Goal: Task Accomplishment & Management: Use online tool/utility

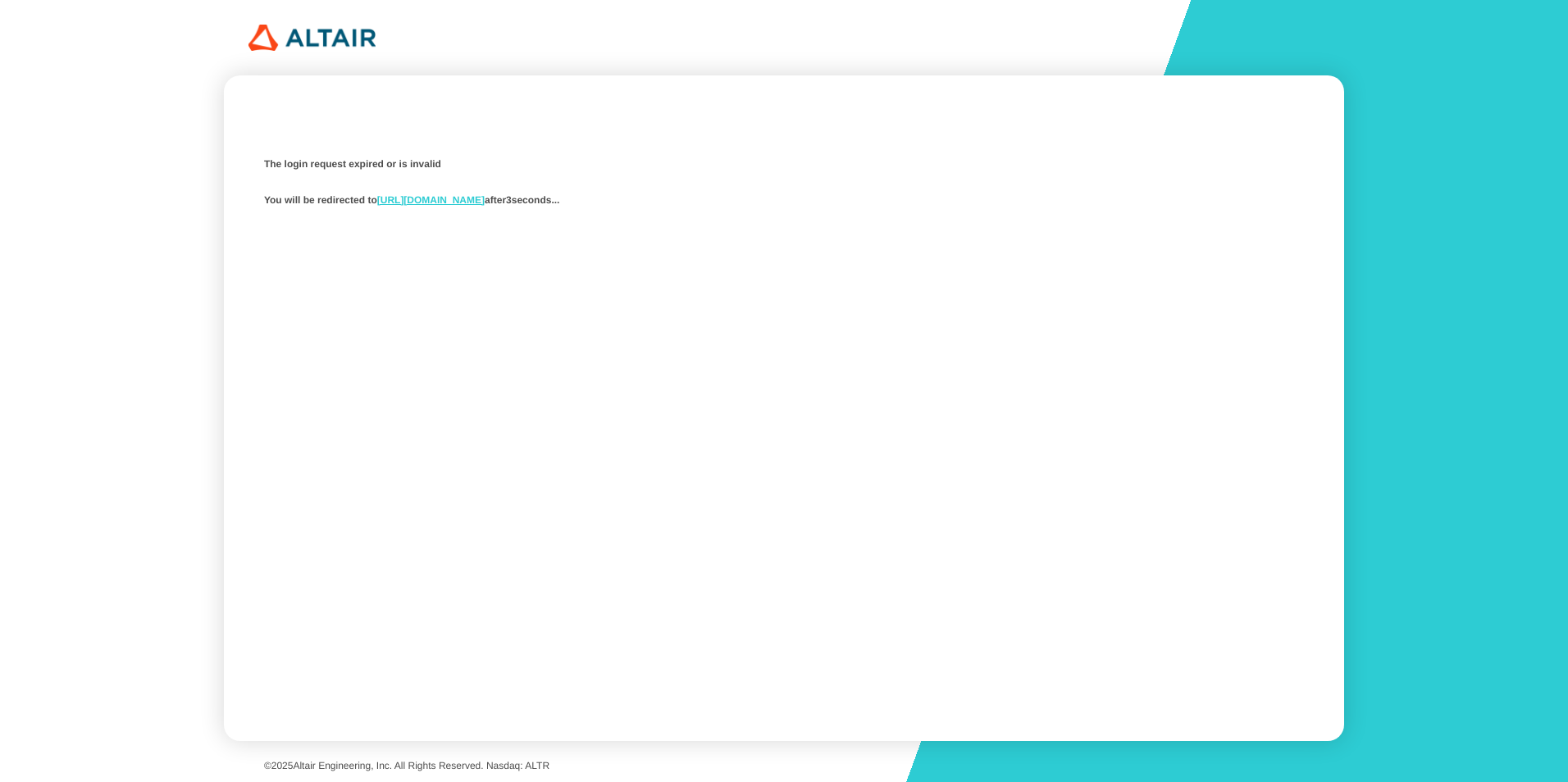
click at [469, 201] on link "https://studio.swx.altairone.com/signin" at bounding box center [431, 200] width 108 height 11
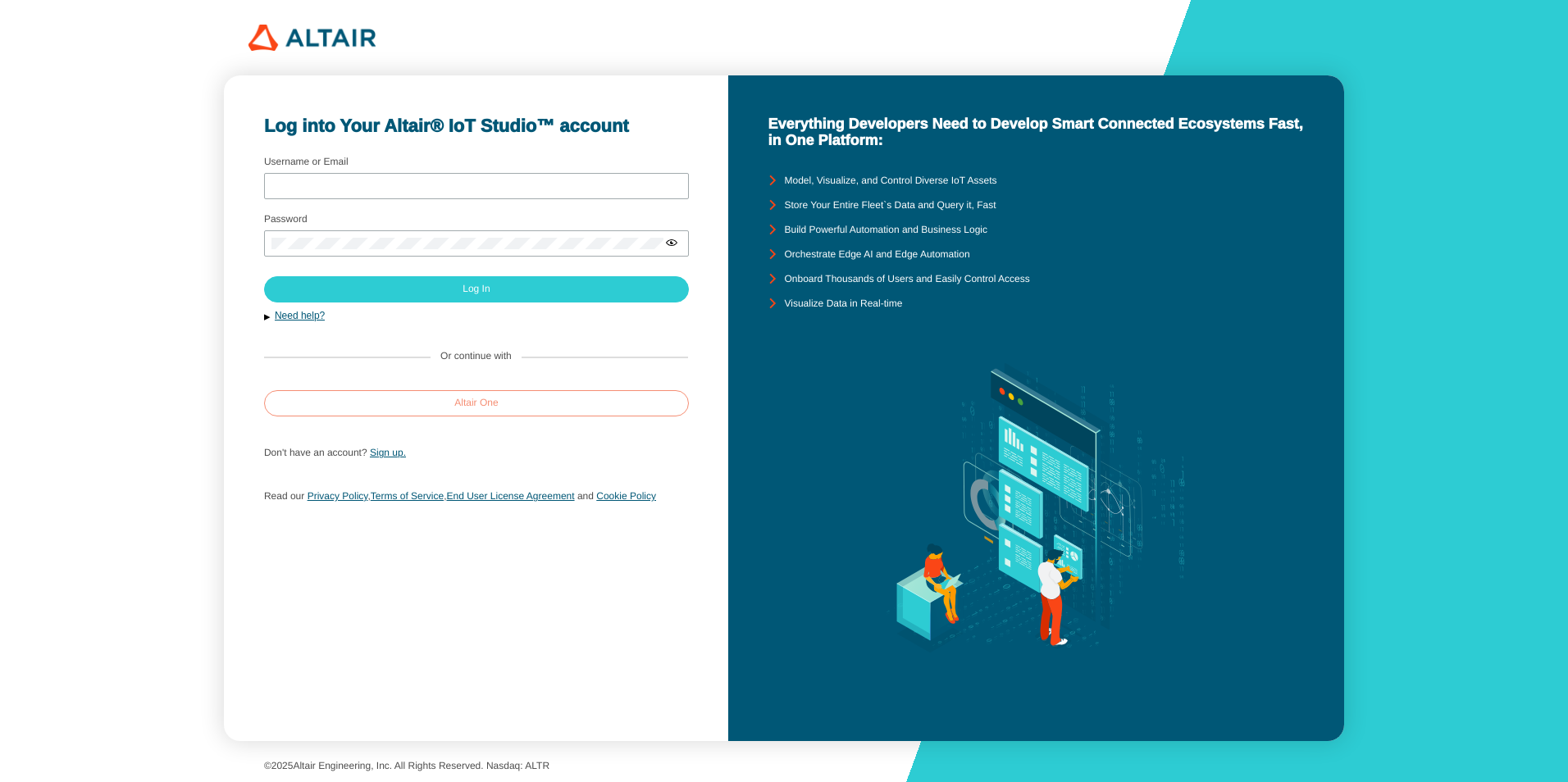
click at [412, 399] on paper-button "Altair One" at bounding box center [477, 404] width 425 height 26
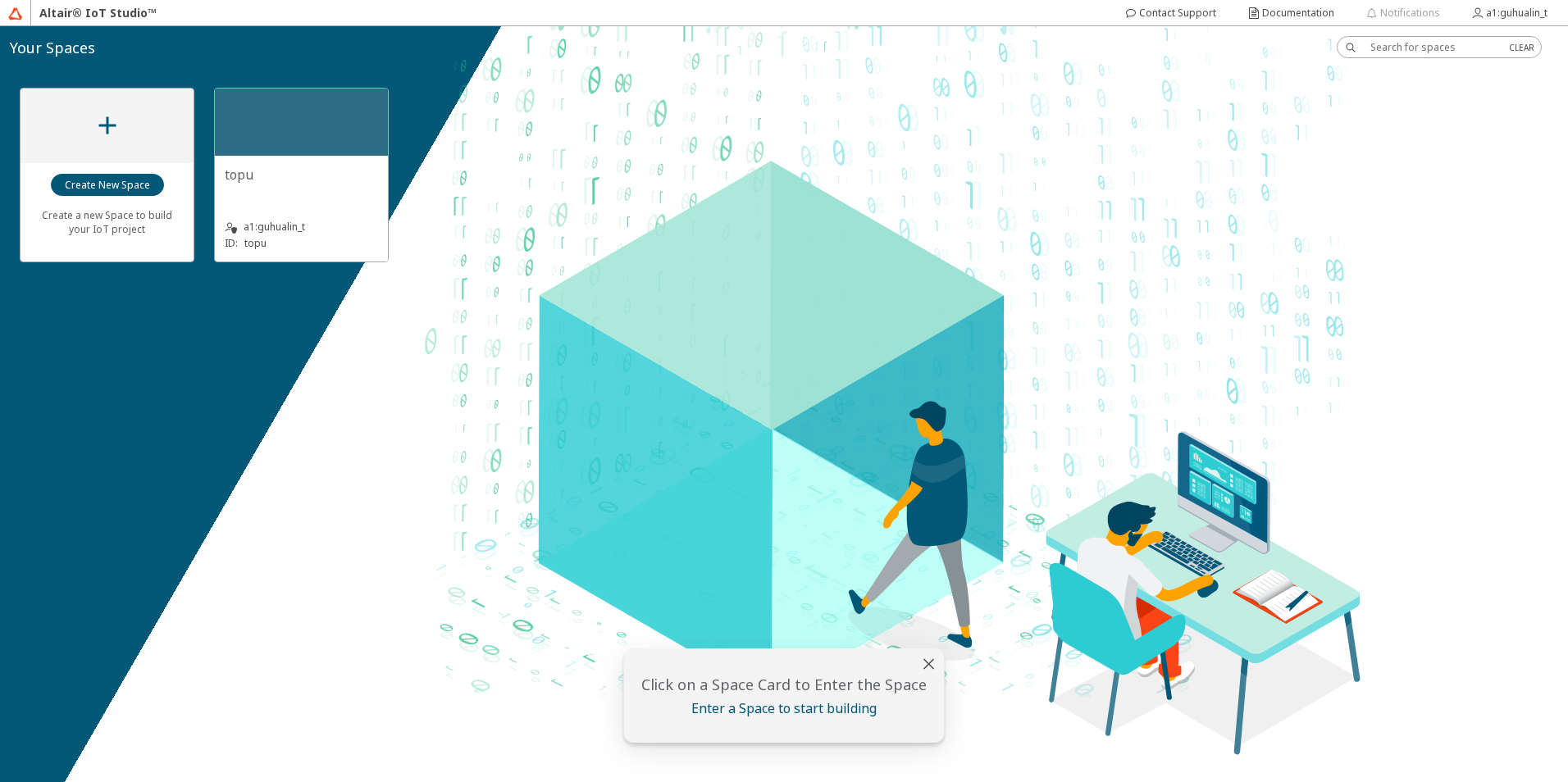
click at [320, 187] on div "topu" at bounding box center [302, 182] width 154 height 33
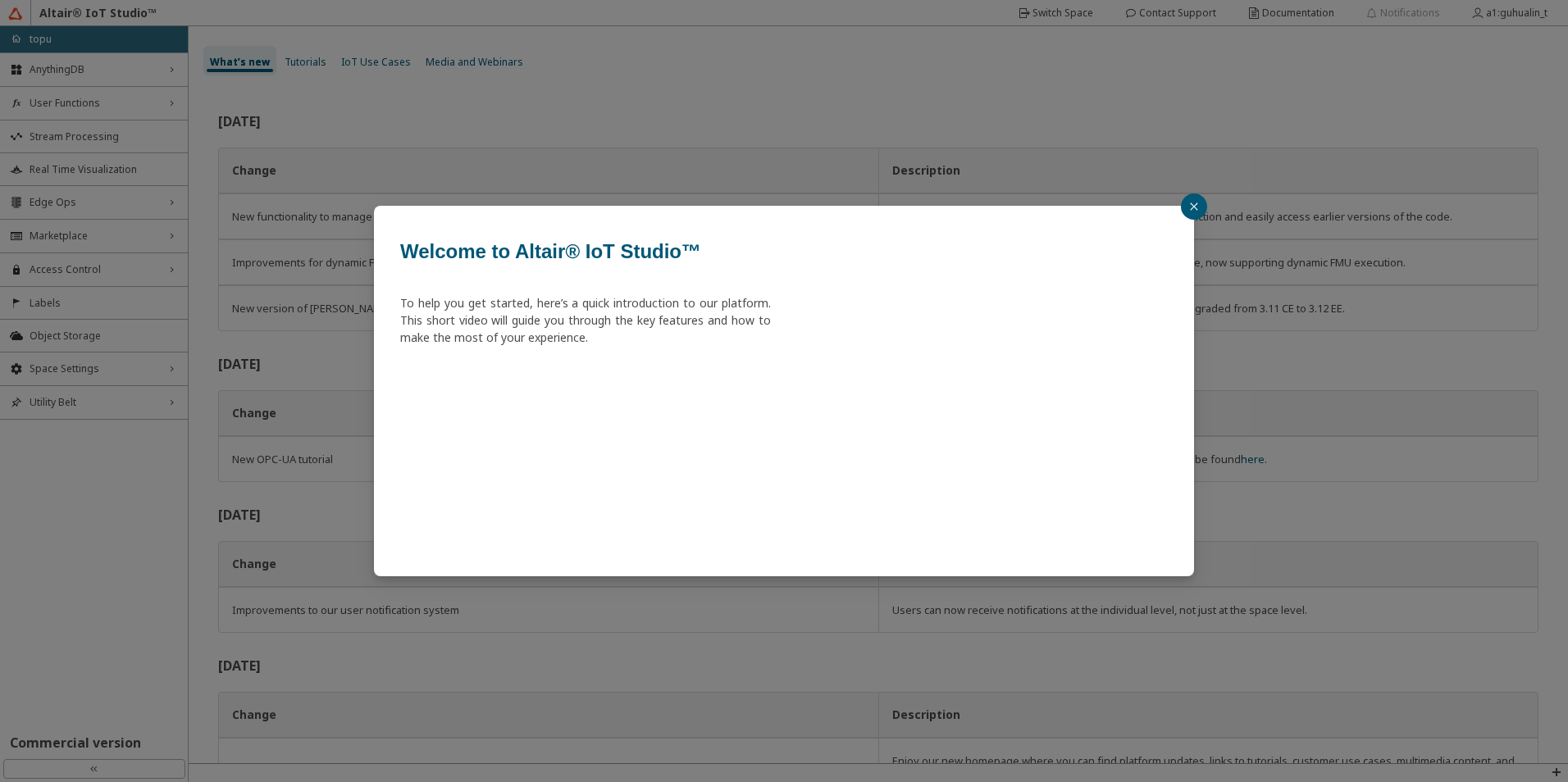
drag, startPoint x: 1195, startPoint y: 206, endPoint x: 1114, endPoint y: 213, distance: 81.3
click at [1195, 205] on icon "close" at bounding box center [1194, 206] width 10 height 10
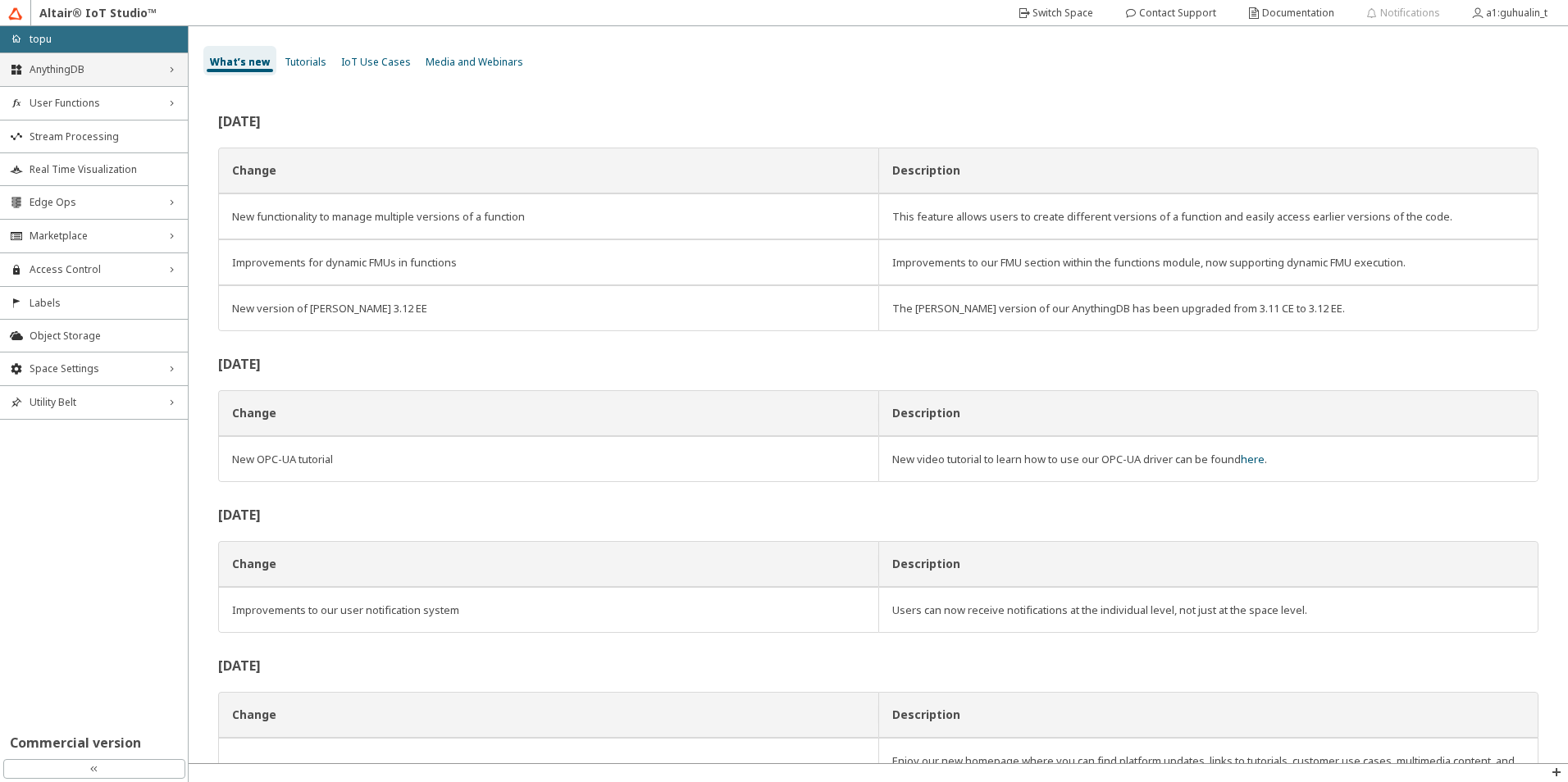
click at [61, 67] on span "AnythingDB" at bounding box center [94, 69] width 128 height 13
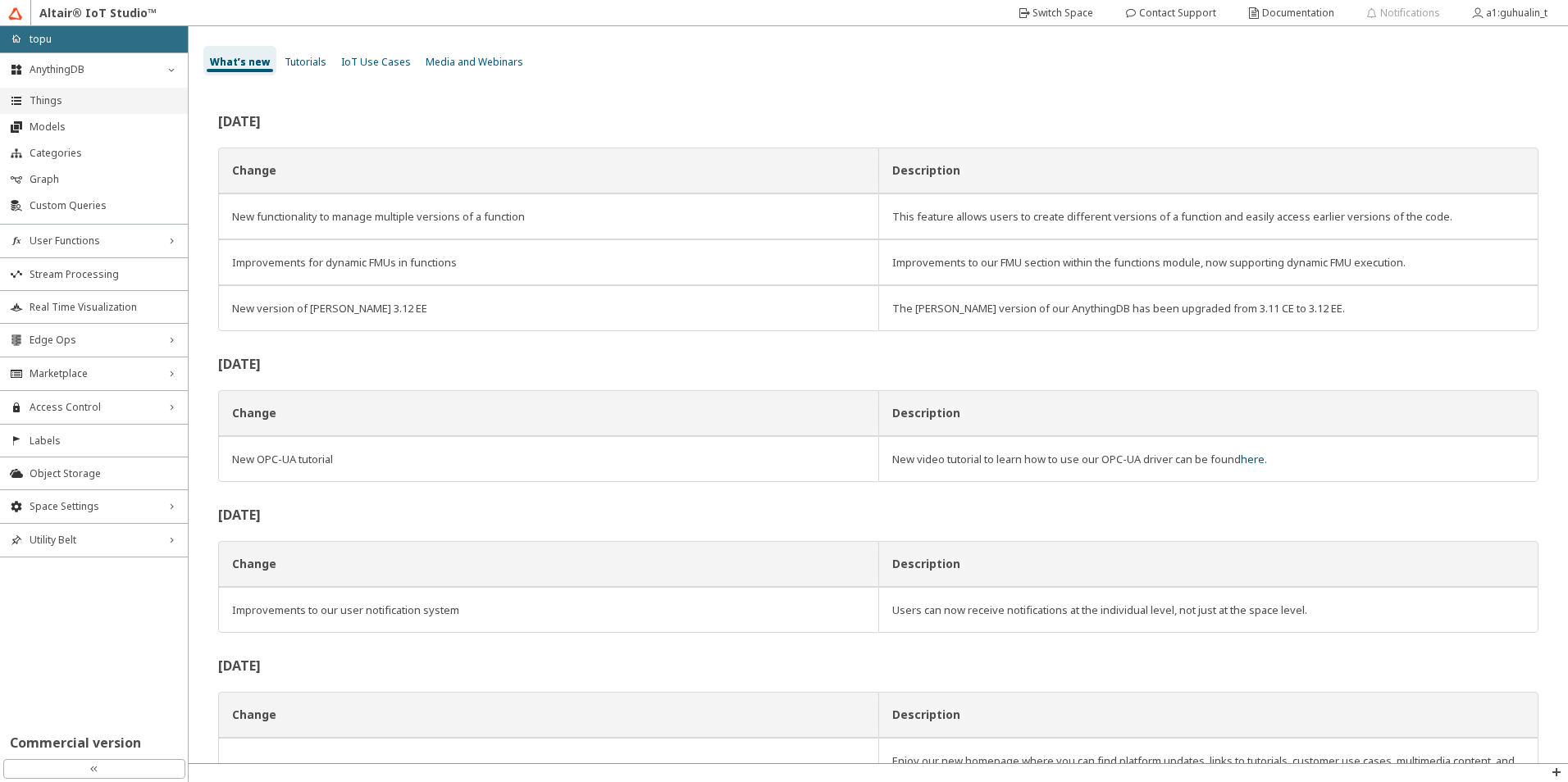
click at [61, 102] on span "Things" at bounding box center [104, 101] width 148 height 13
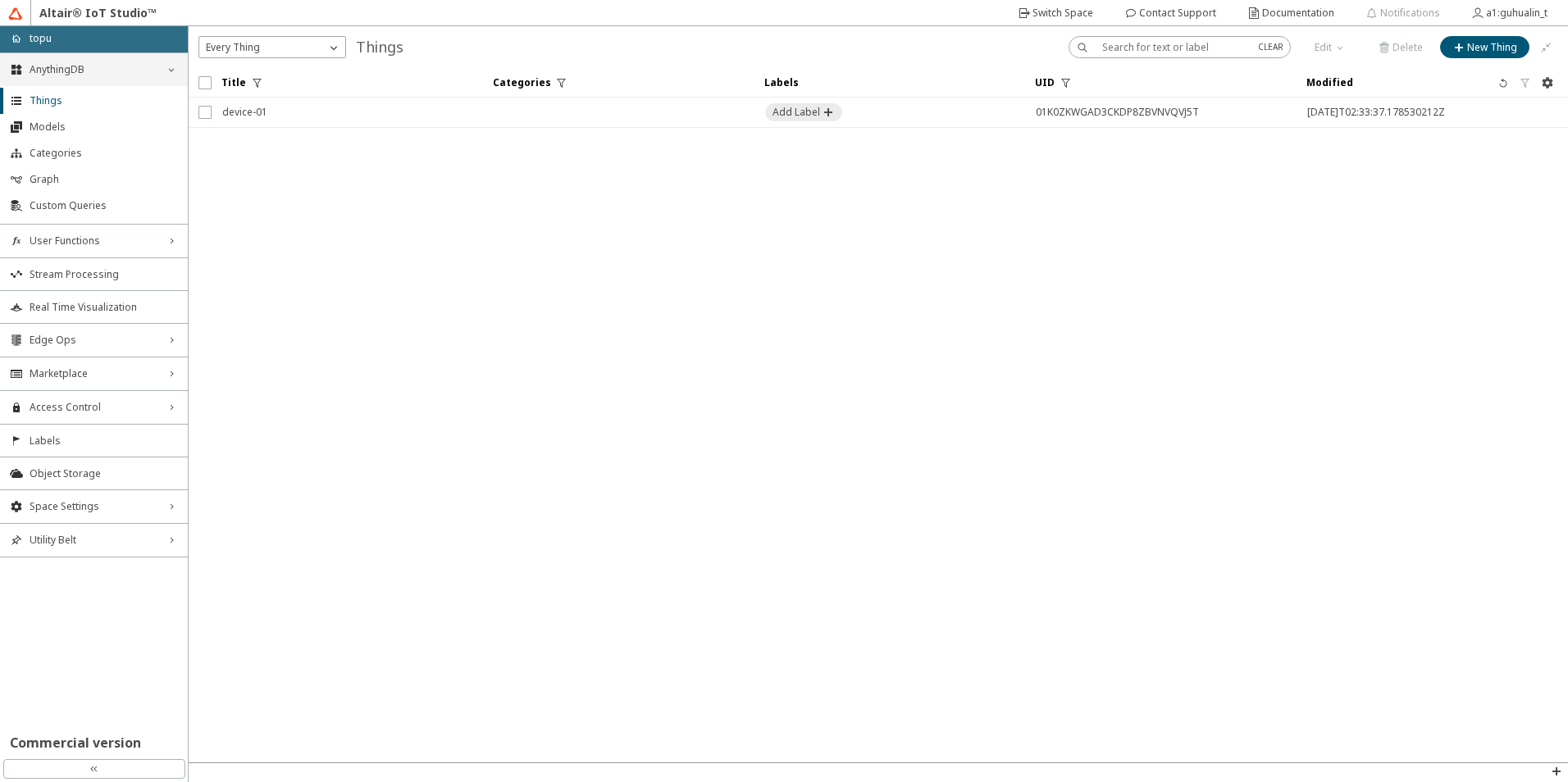
click at [62, 69] on span "AnythingDB" at bounding box center [94, 69] width 128 height 13
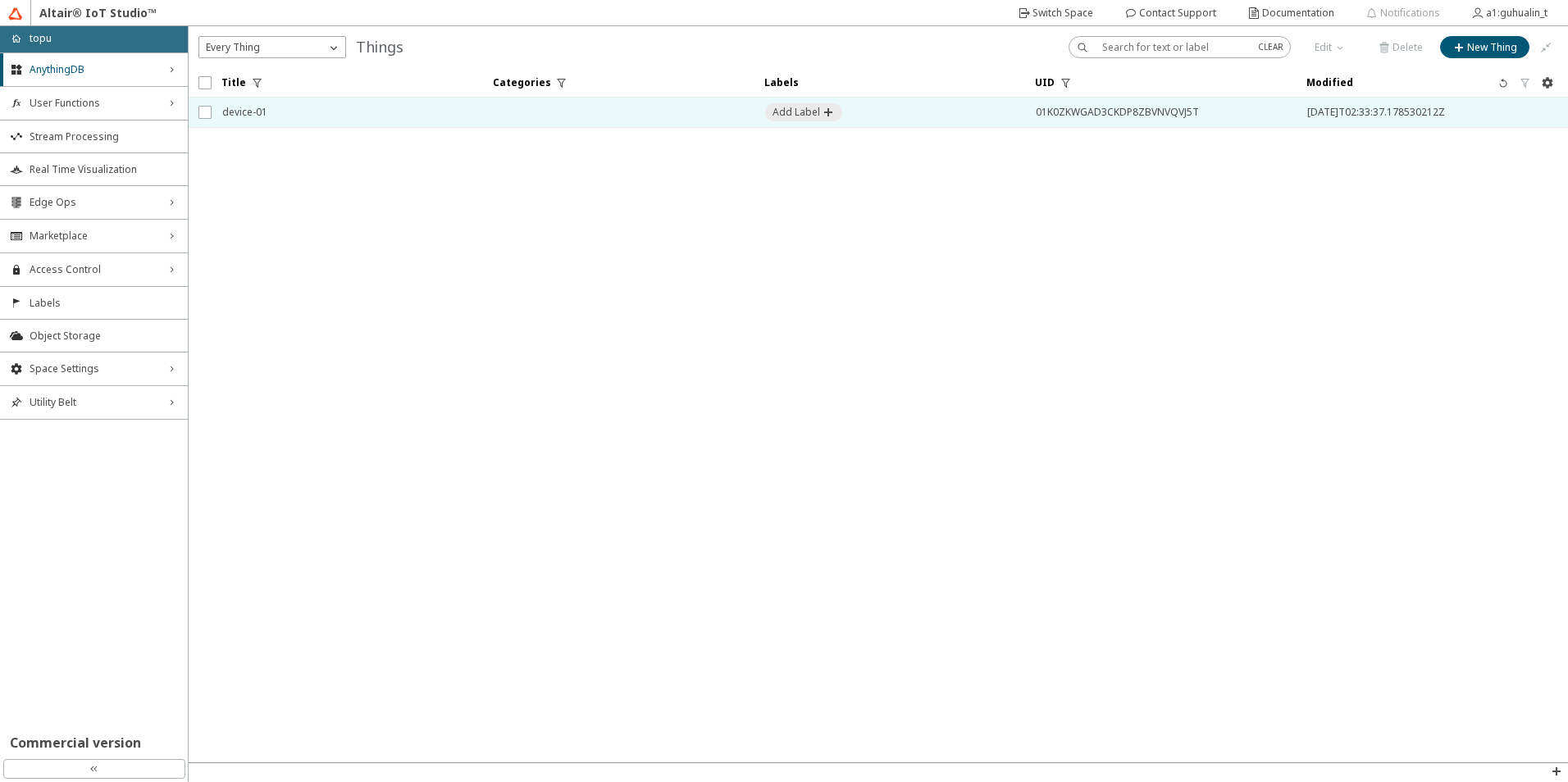
click at [1071, 116] on span "01K0ZKWGAD3CKDP8ZBVNVQVJ5T" at bounding box center [1161, 112] width 250 height 30
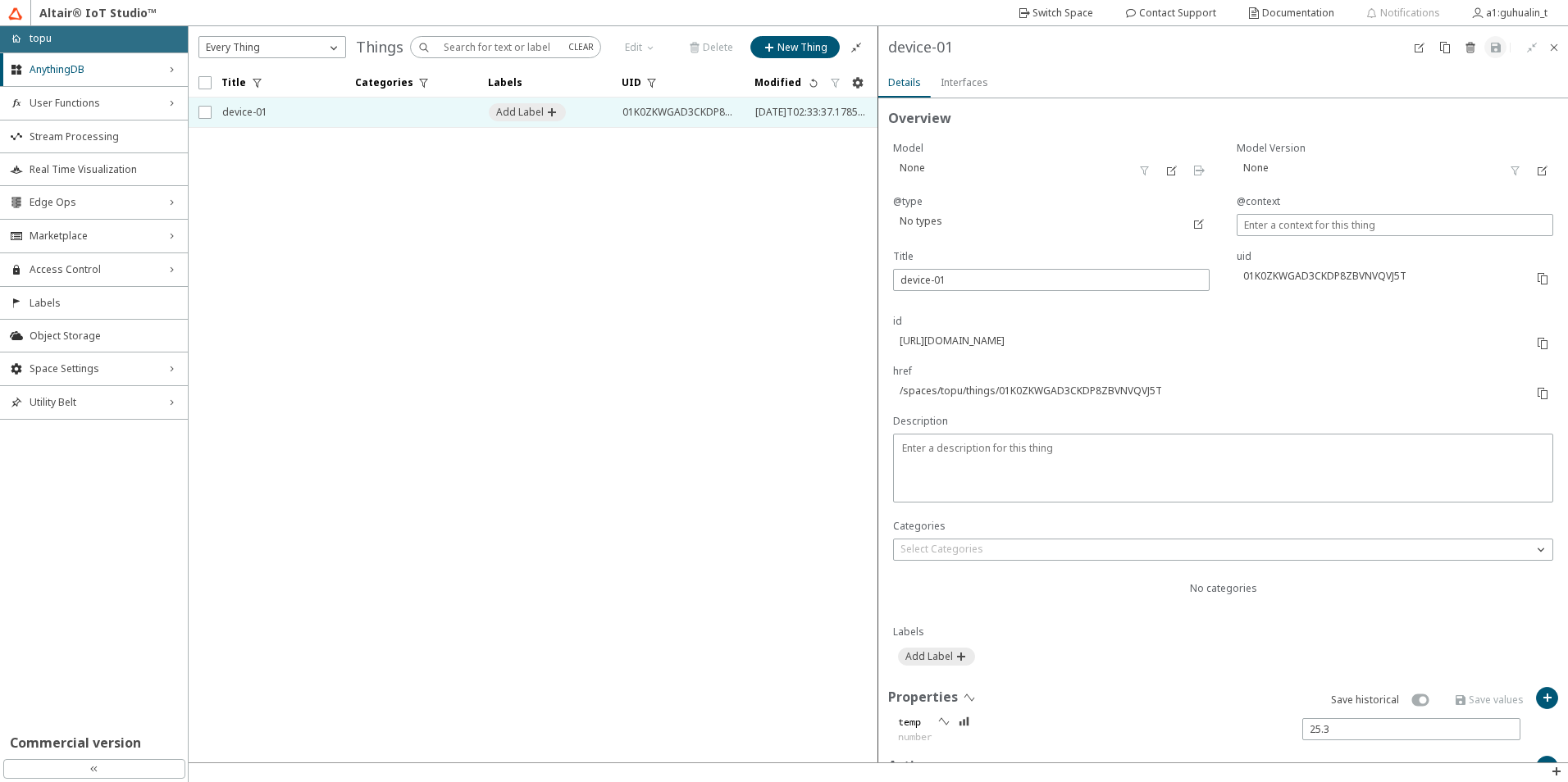
drag, startPoint x: 973, startPoint y: 82, endPoint x: 901, endPoint y: 79, distance: 72.1
click at [0, 0] on slot "Interfaces" at bounding box center [0, 0] width 0 height 0
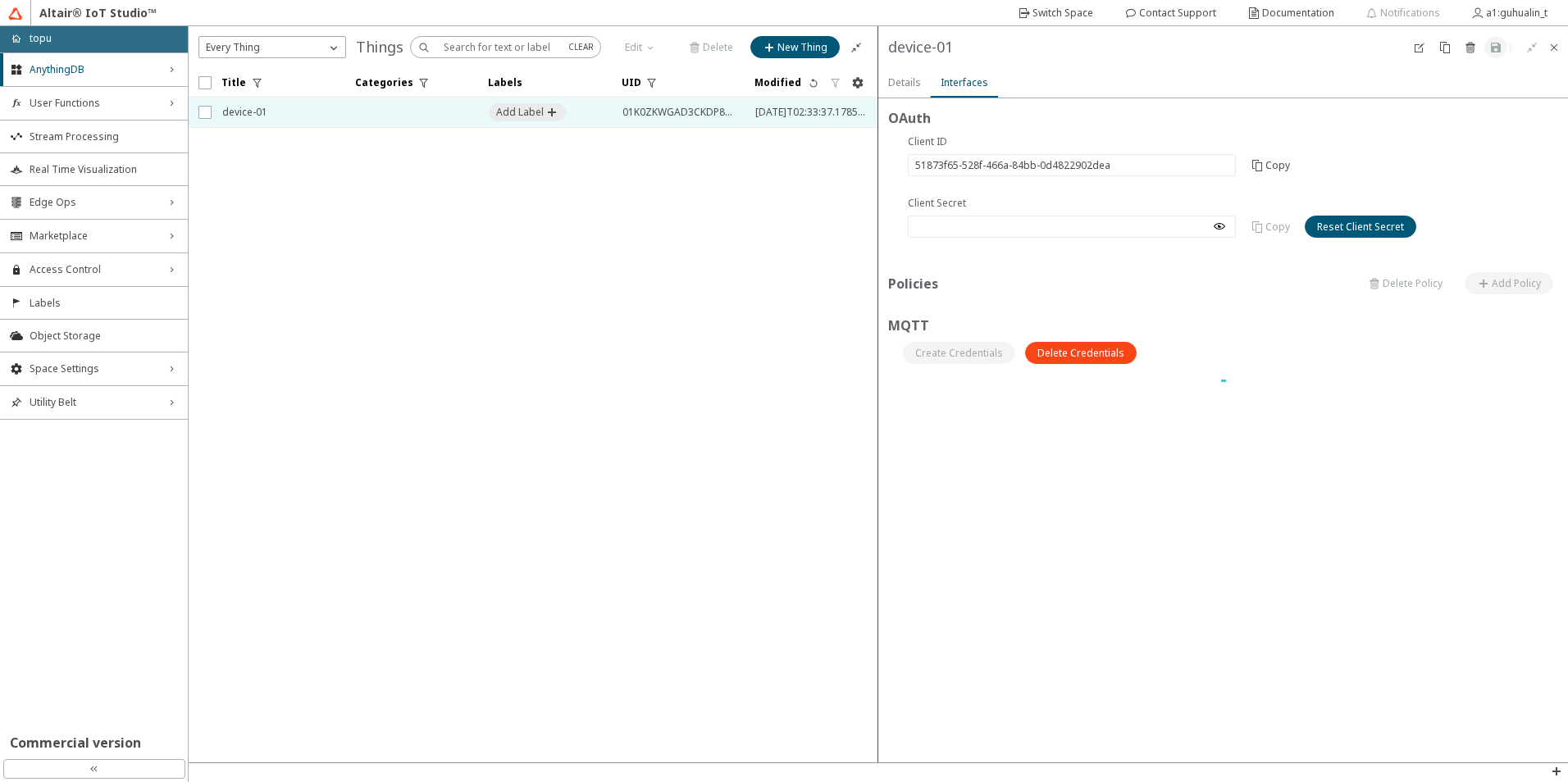
drag, startPoint x: 886, startPoint y: 79, endPoint x: 974, endPoint y: 88, distance: 88.5
click at [913, 82] on paper-tab "Details" at bounding box center [905, 83] width 52 height 30
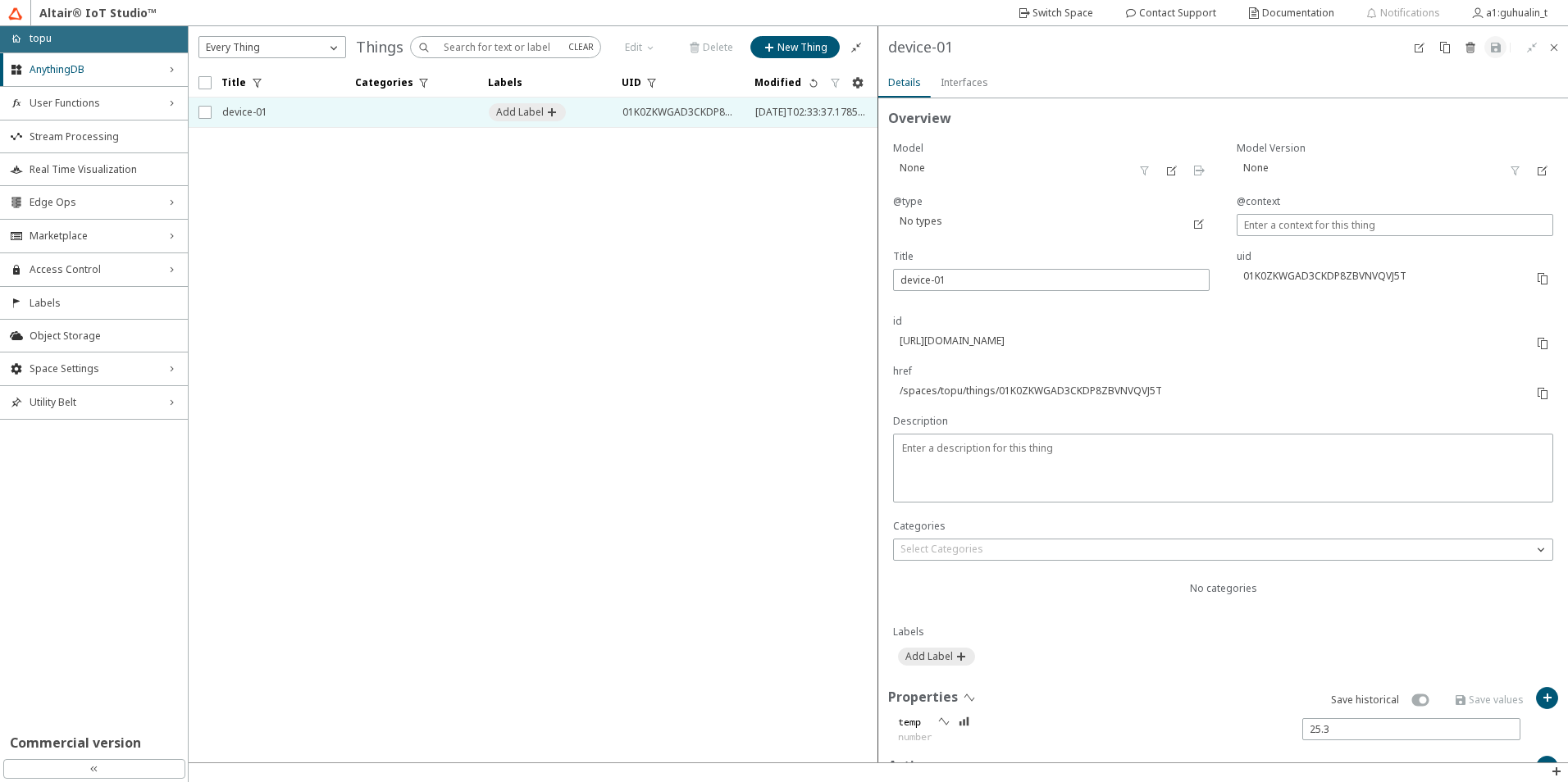
drag, startPoint x: 1235, startPoint y: 267, endPoint x: 1388, endPoint y: 287, distance: 154.3
click at [1388, 287] on div "uid 01K0ZKWGAD3CKDP8ZBVNVQVJ5T" at bounding box center [1381, 273] width 289 height 50
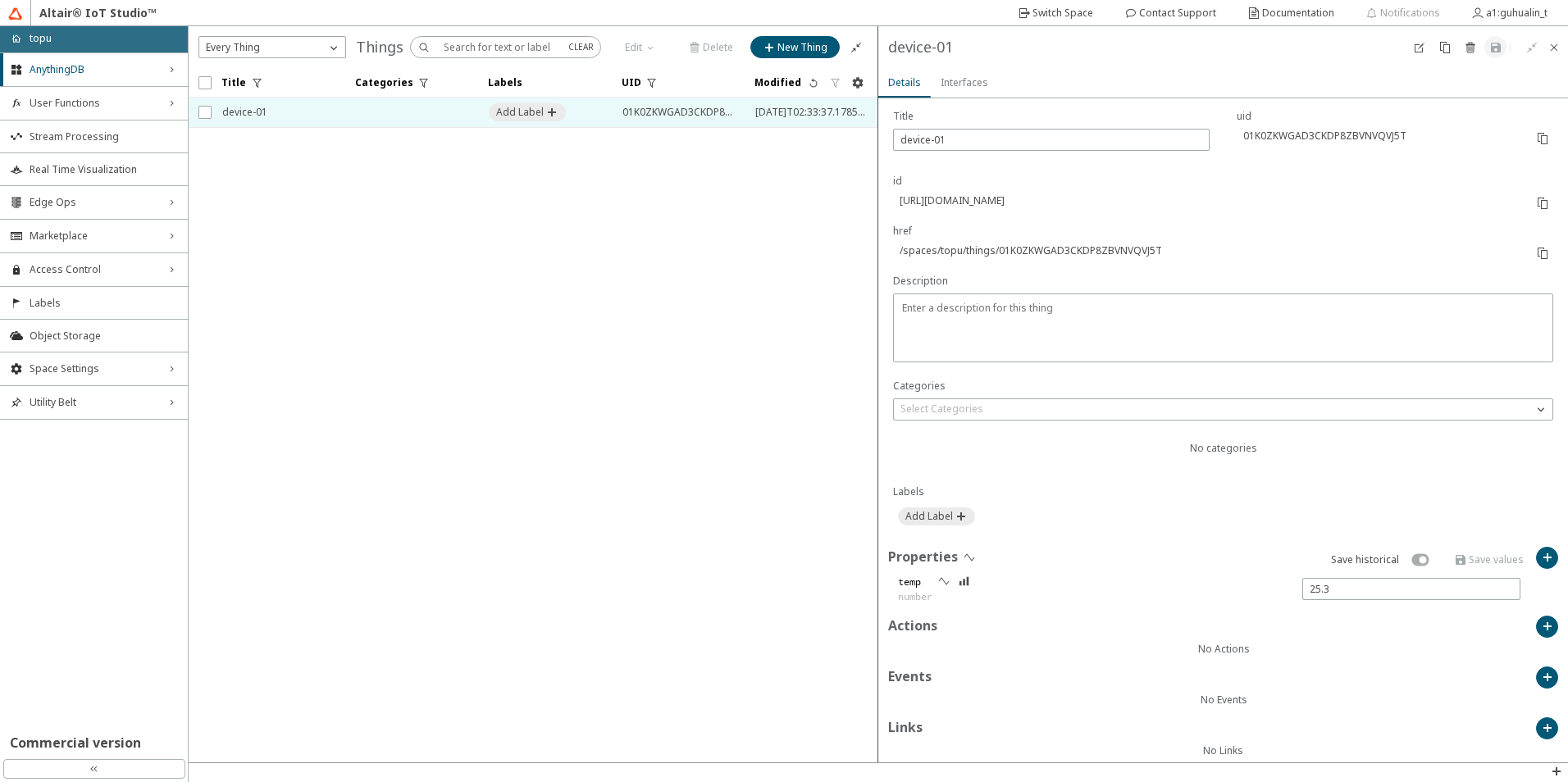
scroll to position [155, 0]
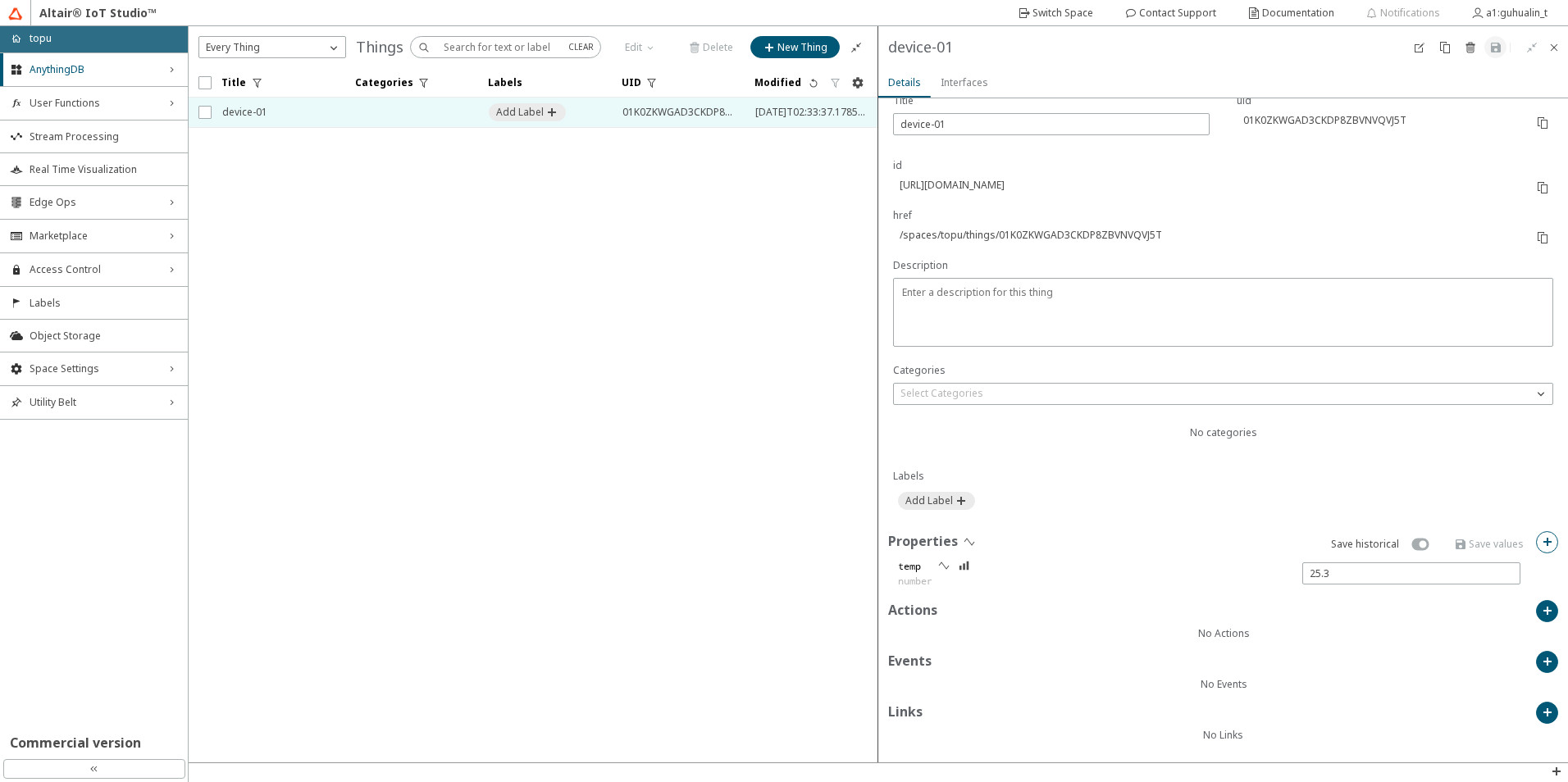
click at [1541, 540] on iron-icon at bounding box center [1547, 542] width 13 height 13
click at [693, 502] on iron-scroll-threshold "Title Categories Labels UID" at bounding box center [533, 416] width 689 height 695
click at [1298, 552] on paper-button "Cancel" at bounding box center [1280, 547] width 56 height 22
click at [943, 564] on iron-icon at bounding box center [944, 566] width 13 height 13
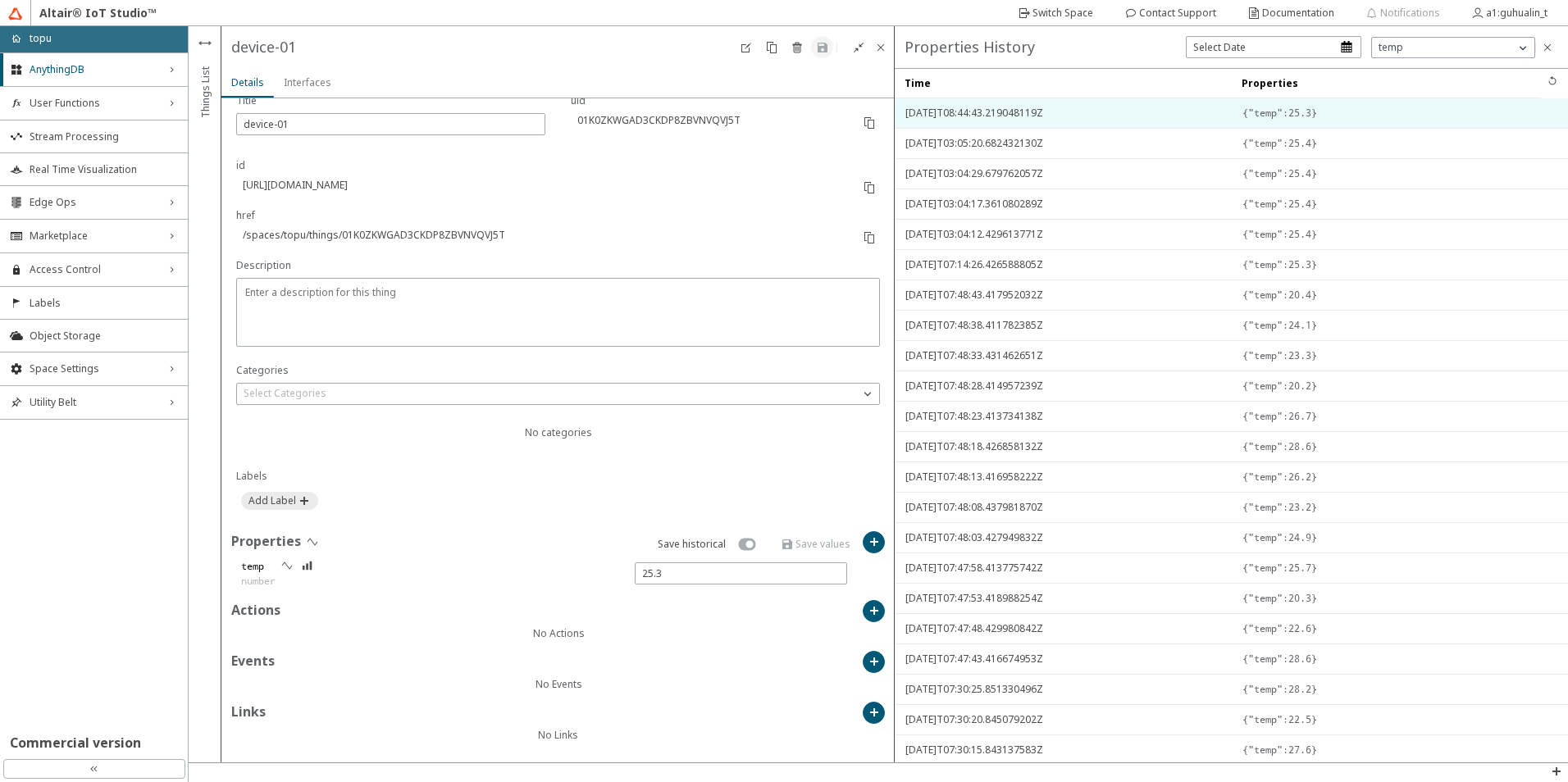
click at [969, 109] on span "2025-08-15T08:44:43.219048119Z" at bounding box center [1063, 113] width 315 height 30
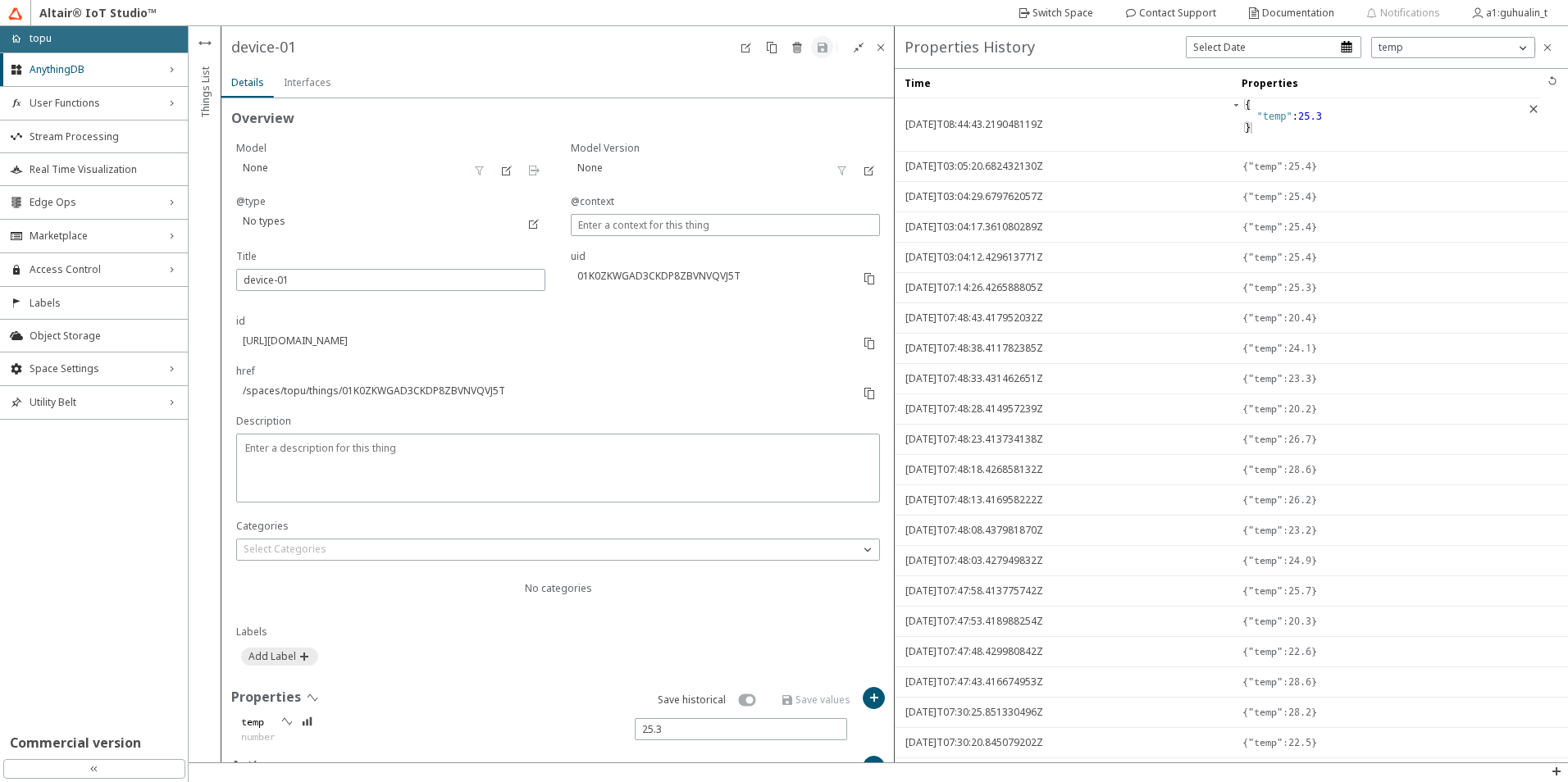
click at [570, 275] on div "01K0ZKWGAD3CKDP8ZBVNVQVJ5T" at bounding box center [711, 275] width 282 height 14
click at [647, 304] on div at bounding box center [725, 278] width 309 height 58
click at [387, 336] on div "id https://api.swx.altairone.com/spaces/topu/things/01K0ZKWGAD3CKDP8ZBVNVQVJ5T" at bounding box center [544, 338] width 616 height 50
click at [279, 346] on div "https://api.swx.altairone.com/spaces/topu/things/01K0ZKWGAD3CKDP8ZBVNVQVJ5T" at bounding box center [544, 340] width 616 height 14
drag, startPoint x: 241, startPoint y: 346, endPoint x: 533, endPoint y: 353, distance: 292.1
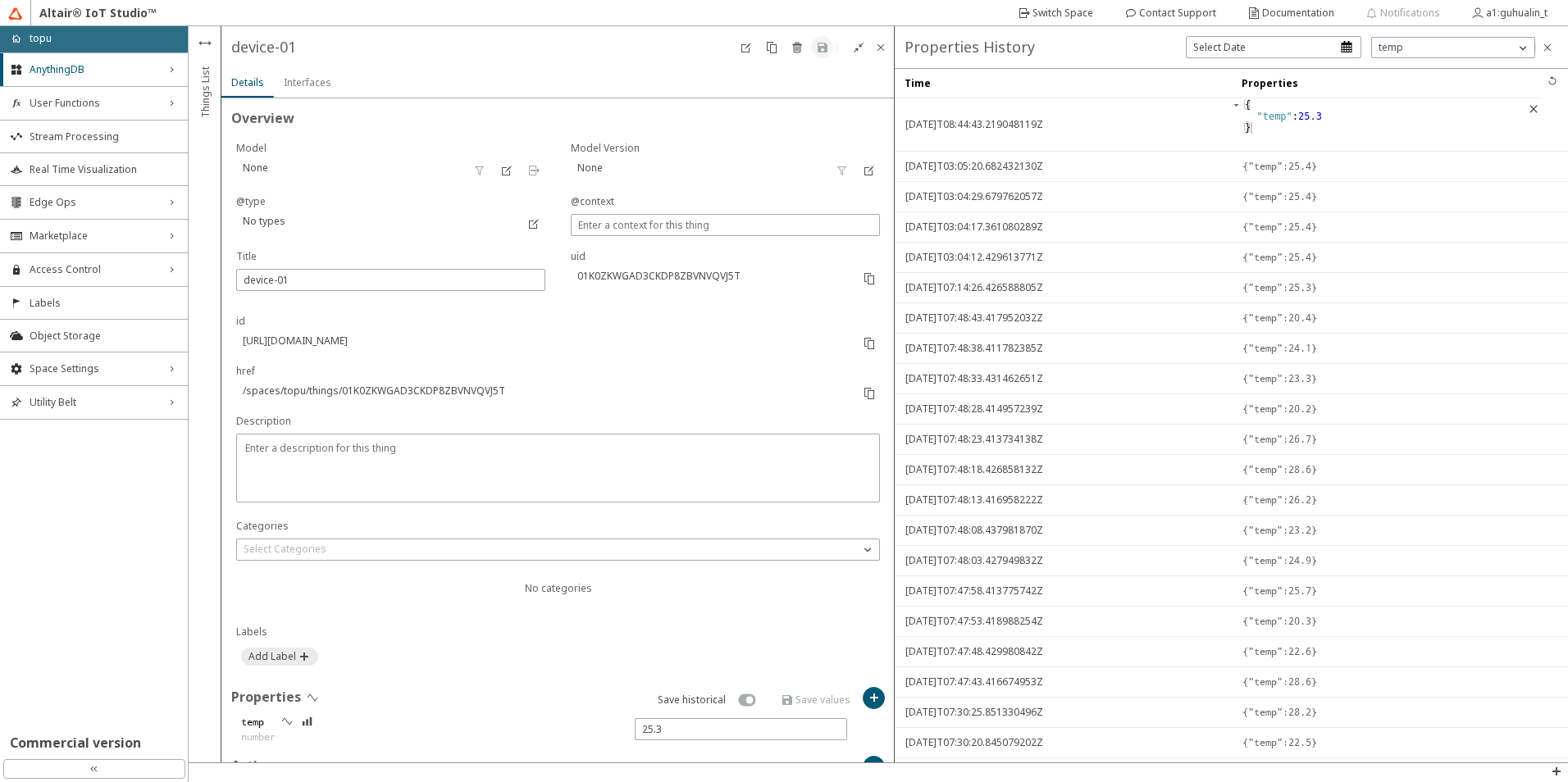
click at [533, 353] on div "id https://api.swx.altairone.com/spaces/topu/things/01K0ZKWGAD3CKDP8ZBVNVQVJ5T" at bounding box center [544, 338] width 616 height 50
click at [0, 0] on slot "Interfaces" at bounding box center [0, 0] width 0 height 0
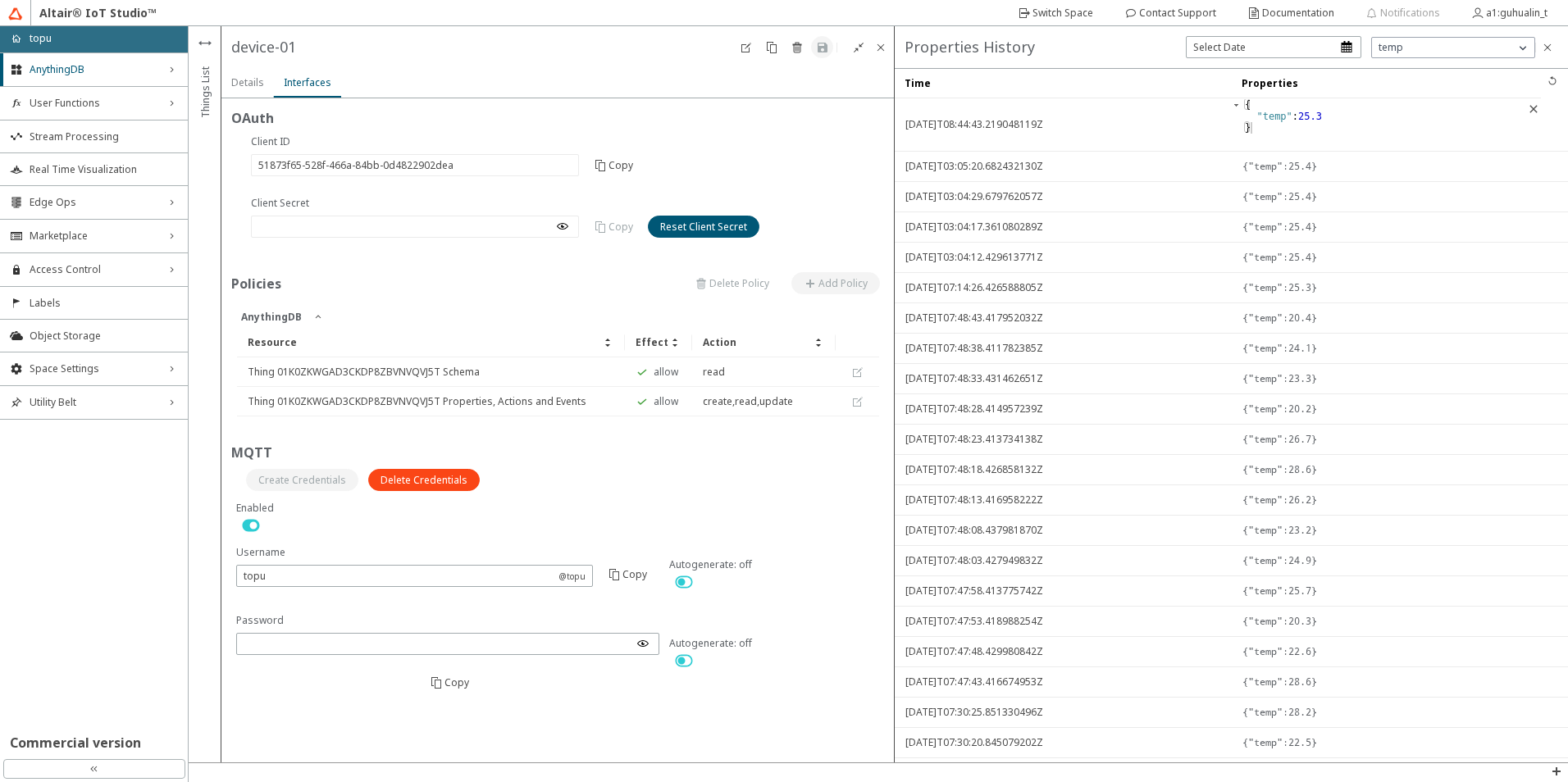
click at [557, 221] on iron-icon at bounding box center [563, 227] width 13 height 13
click at [618, 226] on unity-button at bounding box center [614, 227] width 64 height 22
click at [0, 0] on slot "Reset Client Secret" at bounding box center [0, 0] width 0 height 0
click at [0, 0] on slot "Reset" at bounding box center [0, 0] width 0 height 0
click at [0, 0] on slot "Copy" at bounding box center [0, 0] width 0 height 0
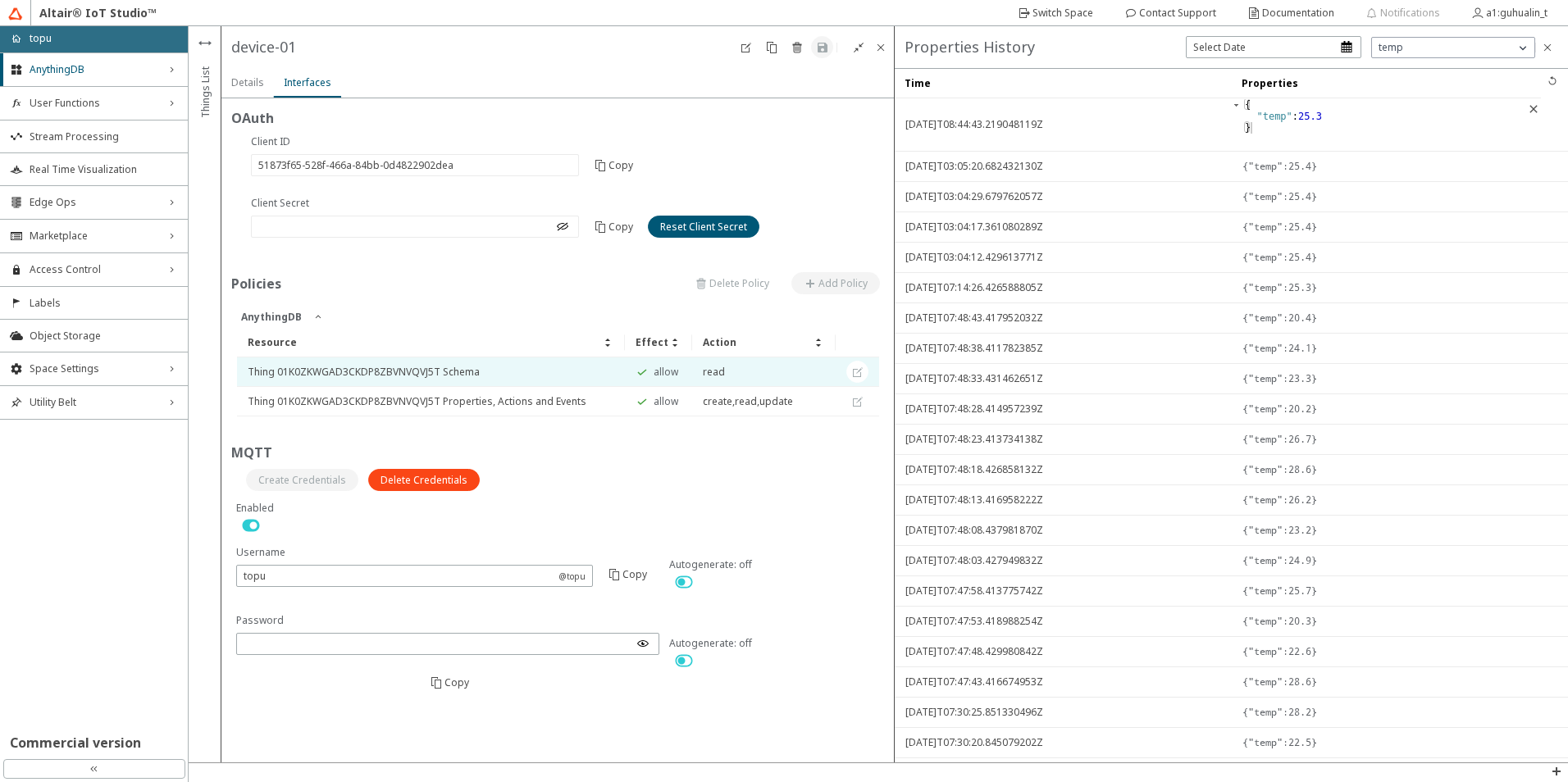
click at [0, 0] on slot "Details" at bounding box center [0, 0] width 0 height 0
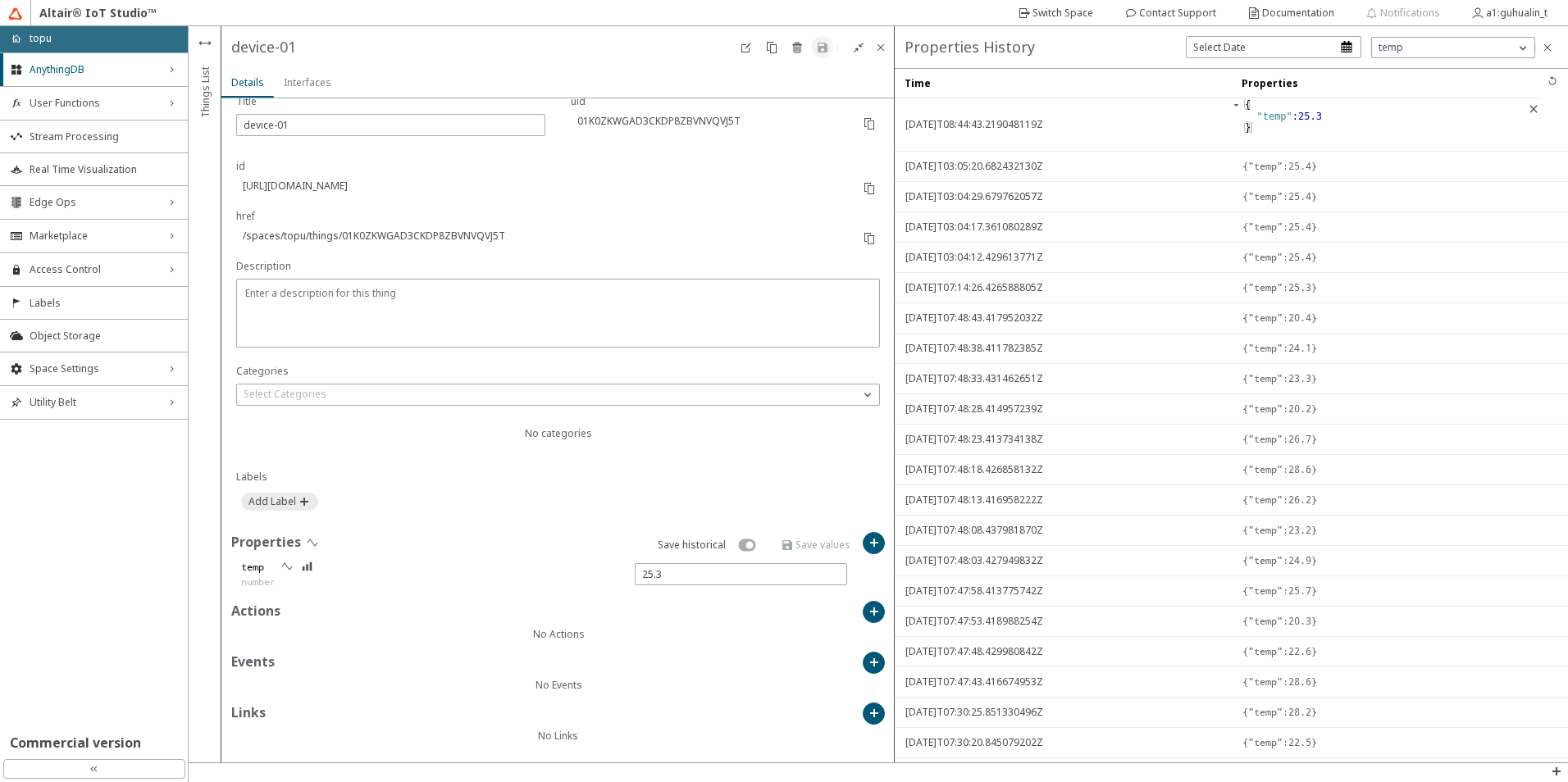
scroll to position [155, 0]
click at [426, 586] on div "temp number" at bounding box center [544, 573] width 616 height 33
click at [0, 0] on slot "temp" at bounding box center [0, 0] width 0 height 0
click at [280, 567] on paper-button at bounding box center [287, 567] width 22 height 22
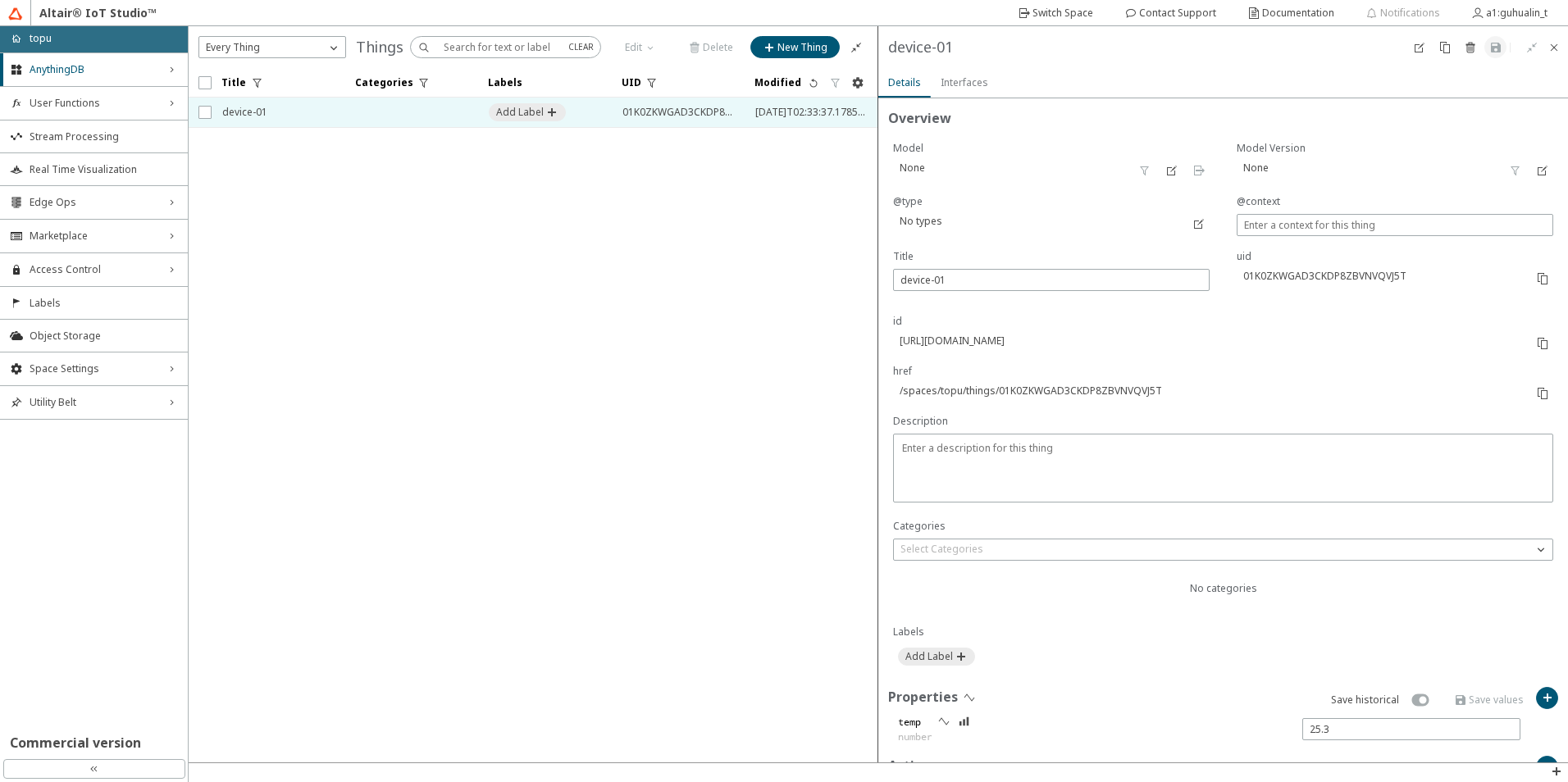
click at [892, 337] on div "No categories Labels" at bounding box center [1222, 406] width 670 height 543
click at [1273, 373] on p "href" at bounding box center [1210, 372] width 633 height 15
click at [1536, 349] on iron-icon at bounding box center [1543, 344] width 13 height 13
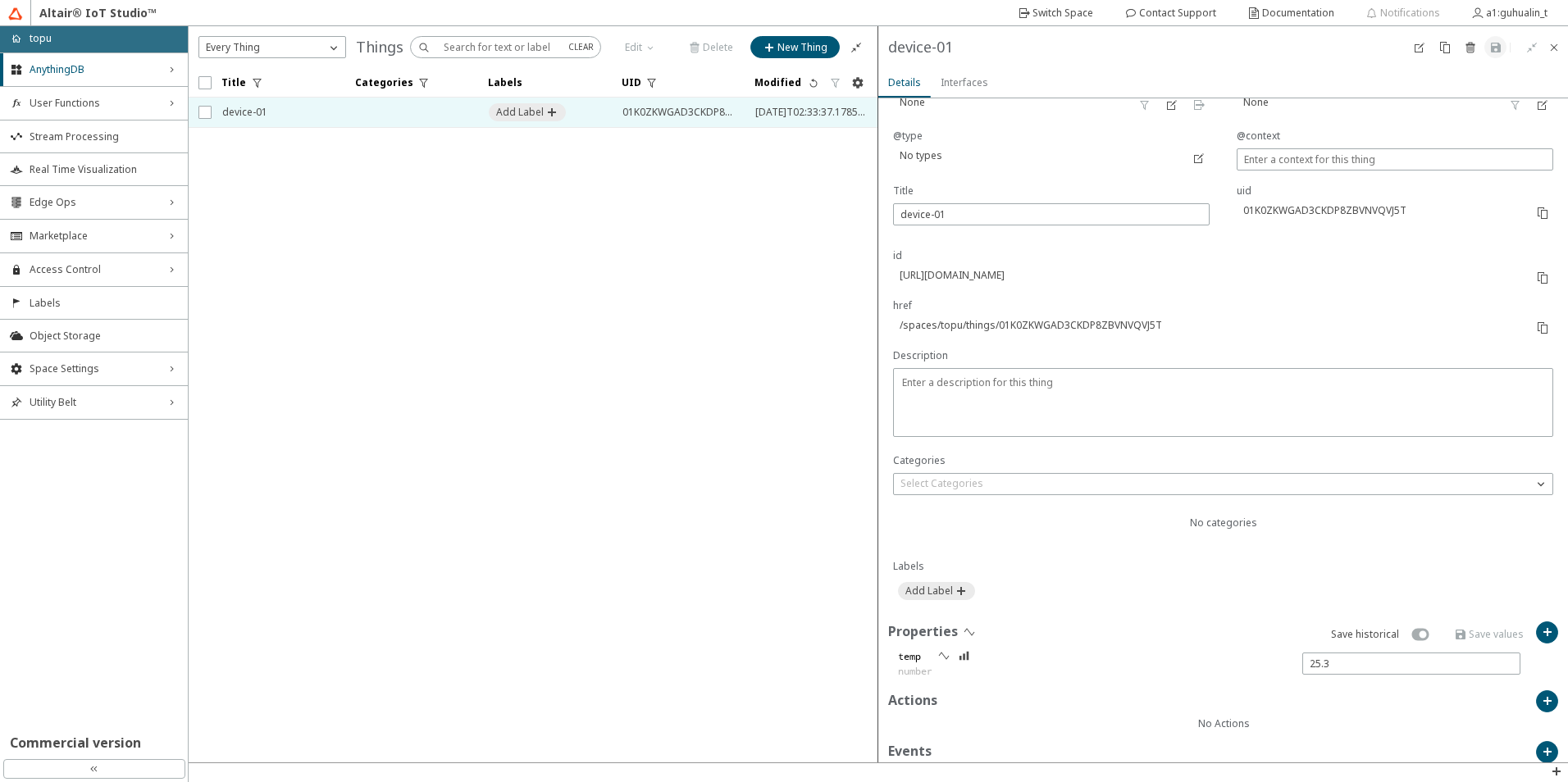
scroll to position [155, 0]
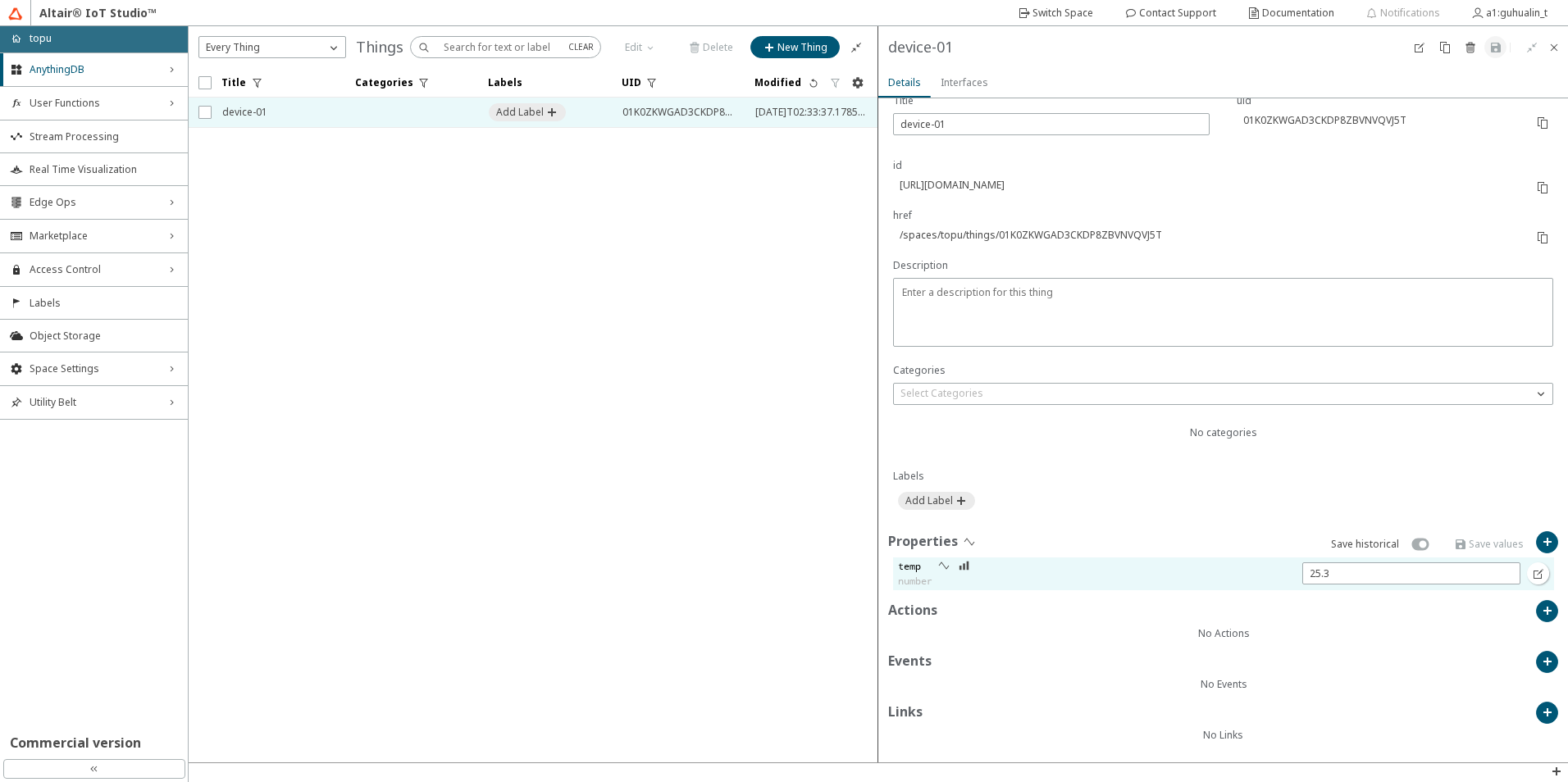
click at [1210, 574] on div "temp number" at bounding box center [1209, 573] width 632 height 33
click at [968, 564] on iron-icon at bounding box center [965, 566] width 11 height 13
drag, startPoint x: 954, startPoint y: 53, endPoint x: 884, endPoint y: 53, distance: 70.0
click at [879, 53] on div "device-01" at bounding box center [533, 47] width 689 height 42
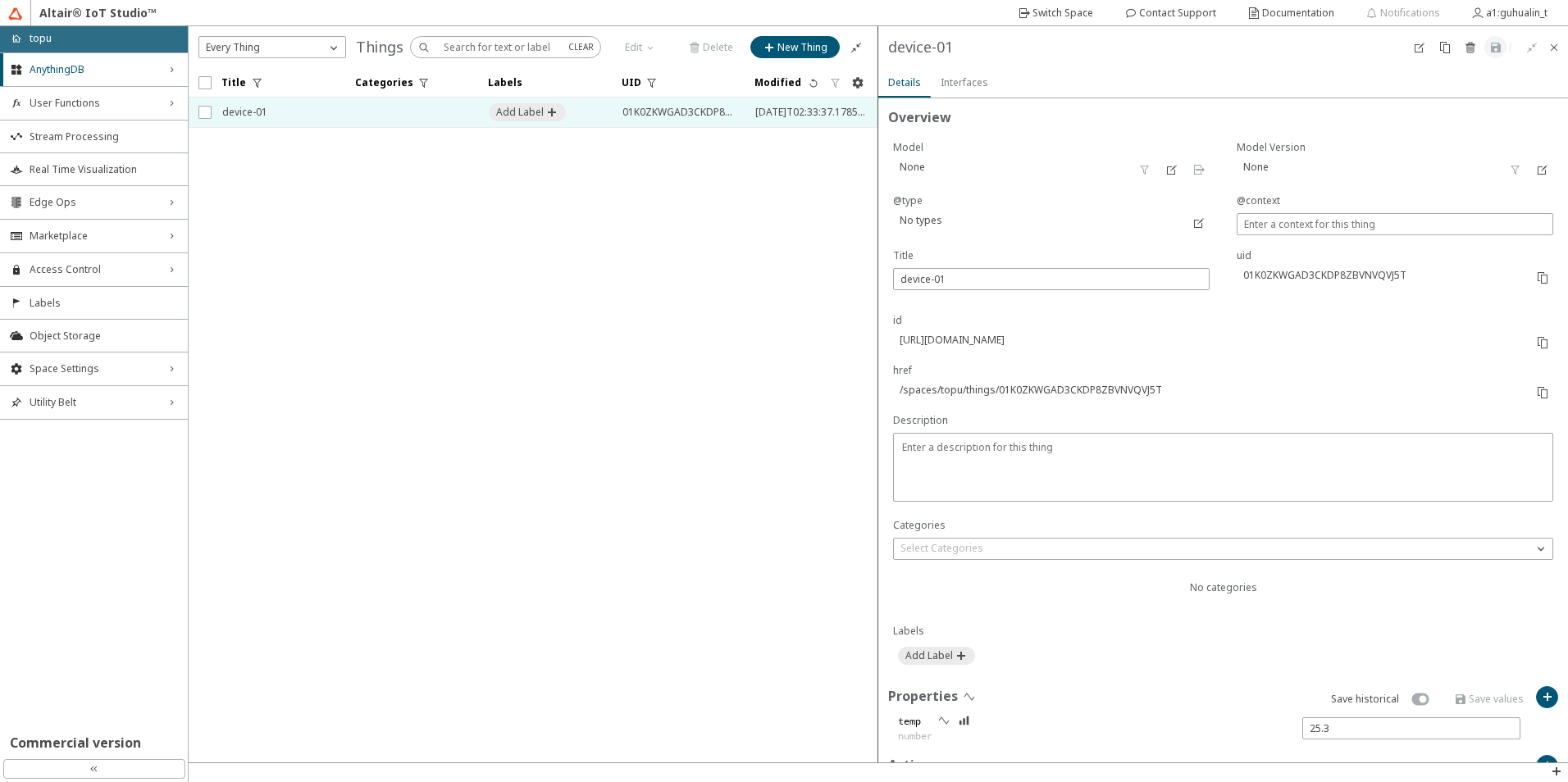
scroll to position [0, 0]
click at [994, 175] on div at bounding box center [1052, 161] width 317 height 40
click at [839, 168] on div "Pin List Overview No categories Labels Properties Save historical temp number A…" at bounding box center [878, 394] width 1380 height 736
click at [1172, 176] on iron-icon at bounding box center [1172, 170] width 13 height 13
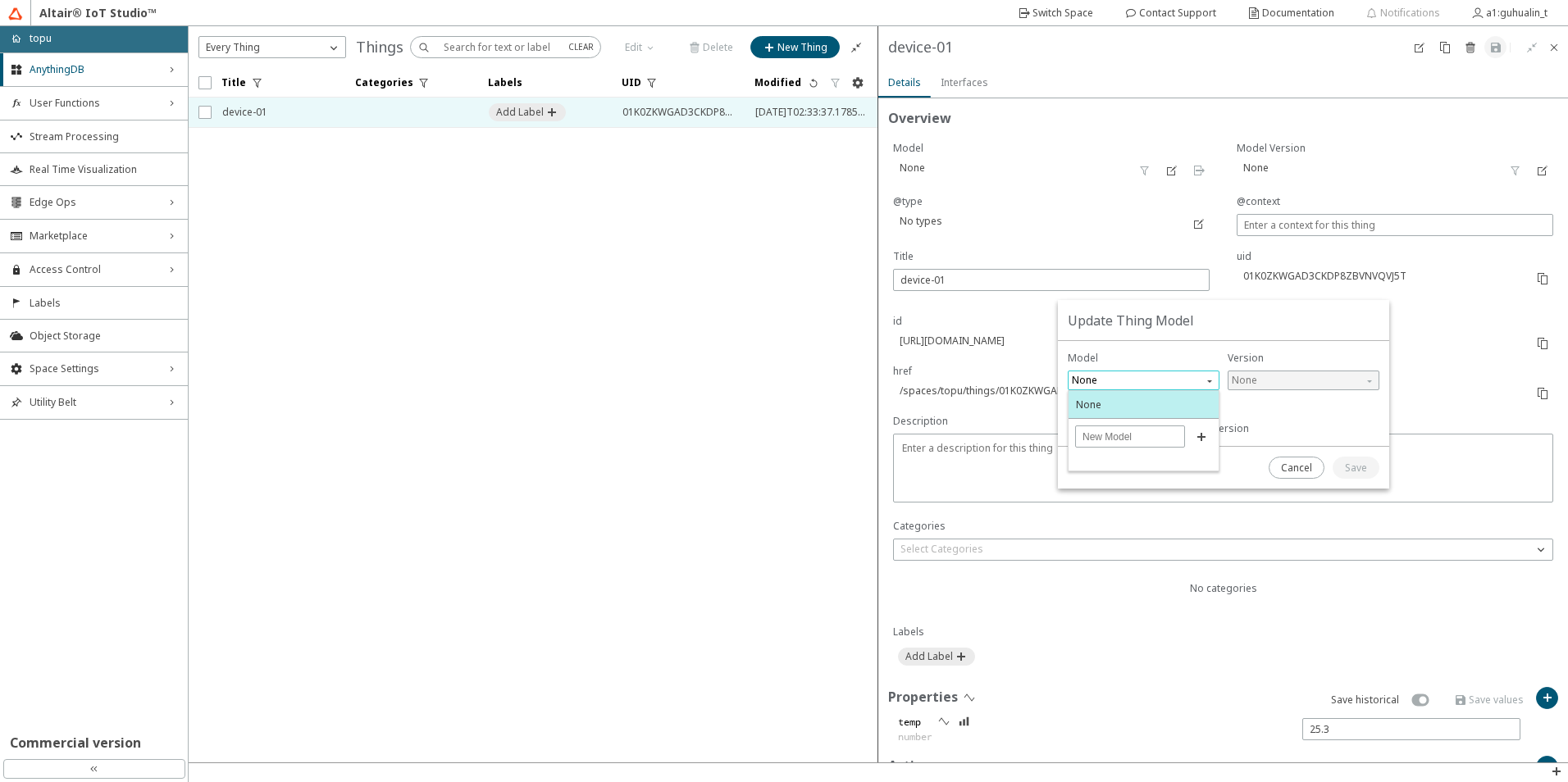
click at [1145, 372] on span "None" at bounding box center [1145, 380] width 147 height 20
click at [1250, 465] on div at bounding box center [1224, 467] width 332 height 42
click at [1047, 243] on div at bounding box center [784, 391] width 1568 height 782
click at [1049, 236] on div at bounding box center [784, 391] width 1568 height 782
click at [1093, 234] on div at bounding box center [784, 391] width 1568 height 782
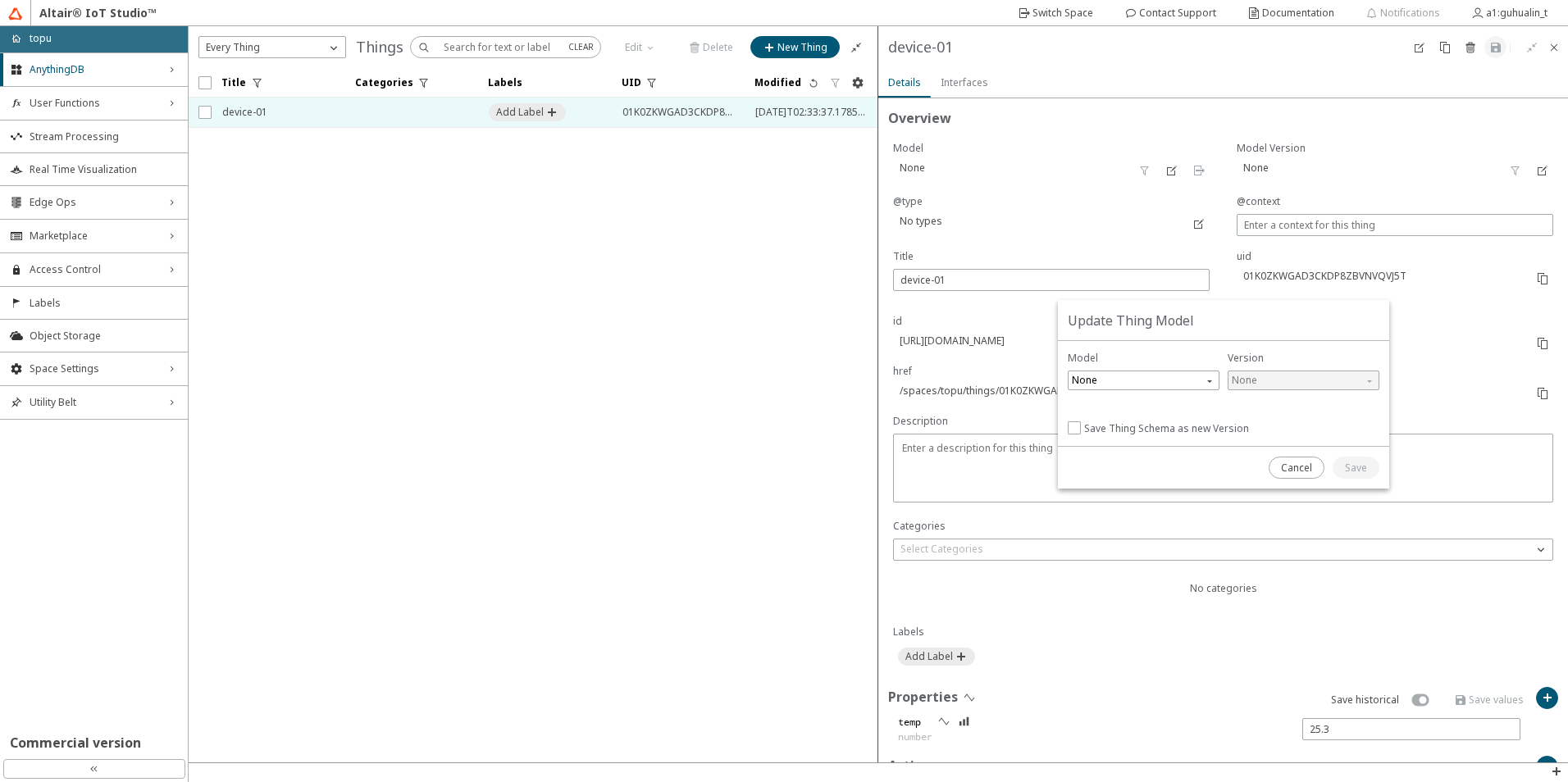
click at [1093, 168] on div at bounding box center [784, 391] width 1568 height 782
click at [975, 123] on div at bounding box center [784, 391] width 1568 height 782
click at [952, 85] on div at bounding box center [784, 391] width 1568 height 782
click at [912, 85] on div at bounding box center [784, 391] width 1568 height 782
click at [1275, 463] on paper-button "Cancel" at bounding box center [1297, 468] width 56 height 22
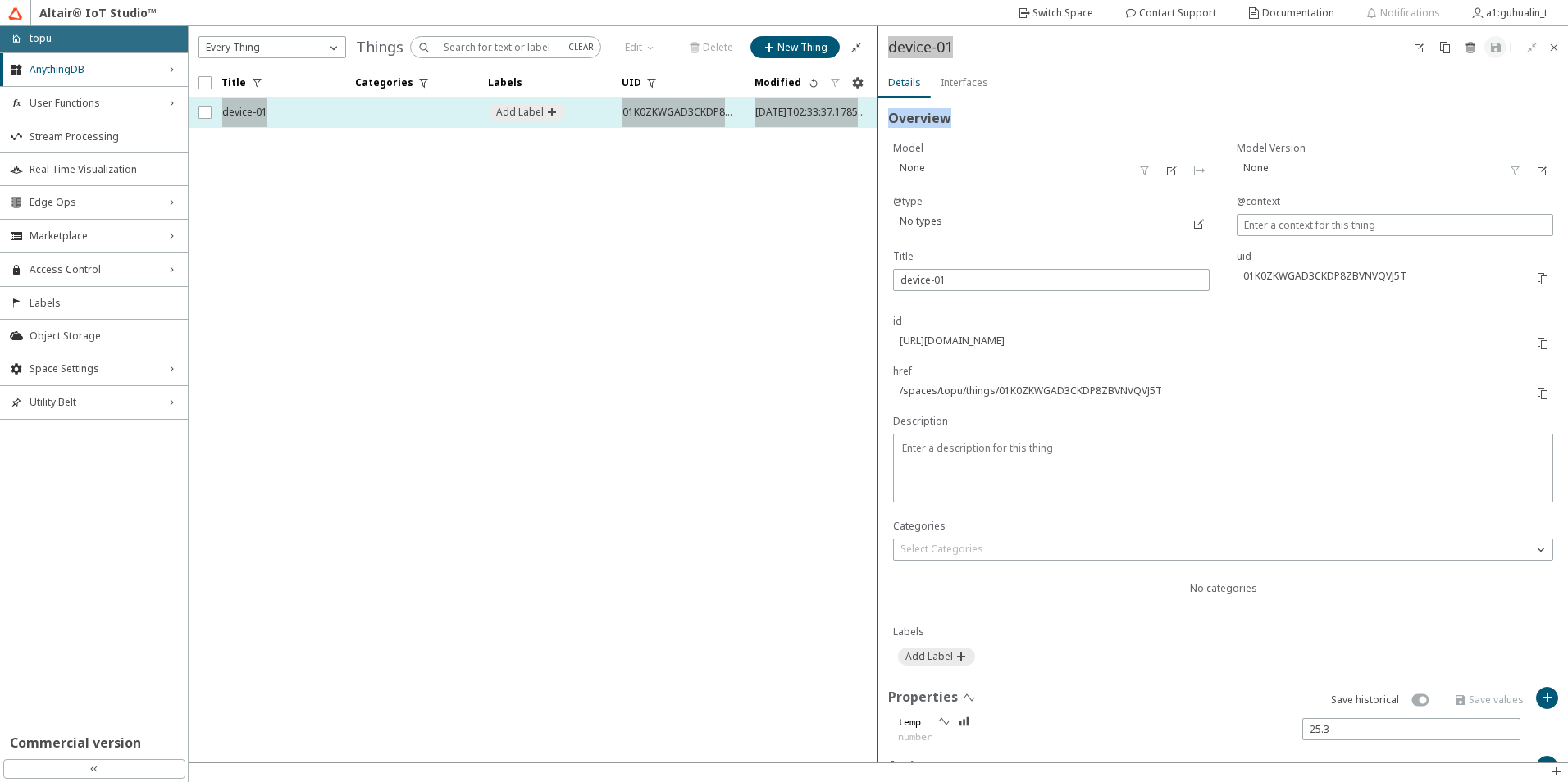
drag, startPoint x: 952, startPoint y: 118, endPoint x: 858, endPoint y: 113, distance: 94.1
click at [858, 113] on div "Pin List Overview No categories Labels Properties Save historical temp number A…" at bounding box center [878, 394] width 1380 height 736
drag, startPoint x: 858, startPoint y: 113, endPoint x: 1019, endPoint y: 140, distance: 163.2
click at [1024, 143] on p "Model" at bounding box center [1011, 149] width 235 height 15
click at [404, 46] on div "device-01" at bounding box center [301, 48] width 205 height 22
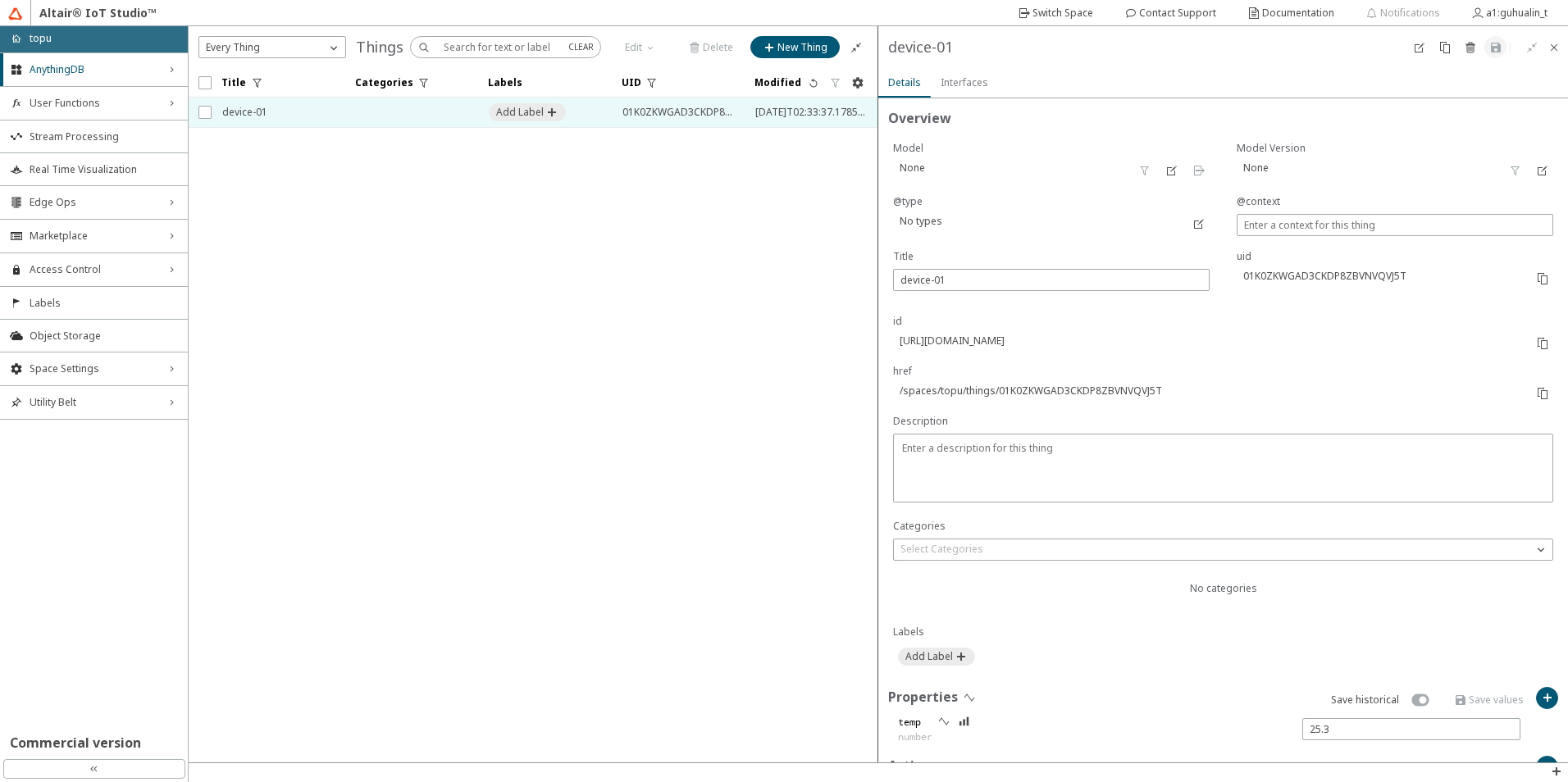
drag, startPoint x: 956, startPoint y: 45, endPoint x: 889, endPoint y: 39, distance: 67.3
click at [404, 39] on div "device-01" at bounding box center [301, 48] width 205 height 22
click at [1198, 223] on iron-icon at bounding box center [1199, 224] width 13 height 13
click at [0, 0] on slot "Cancel" at bounding box center [0, 0] width 0 height 0
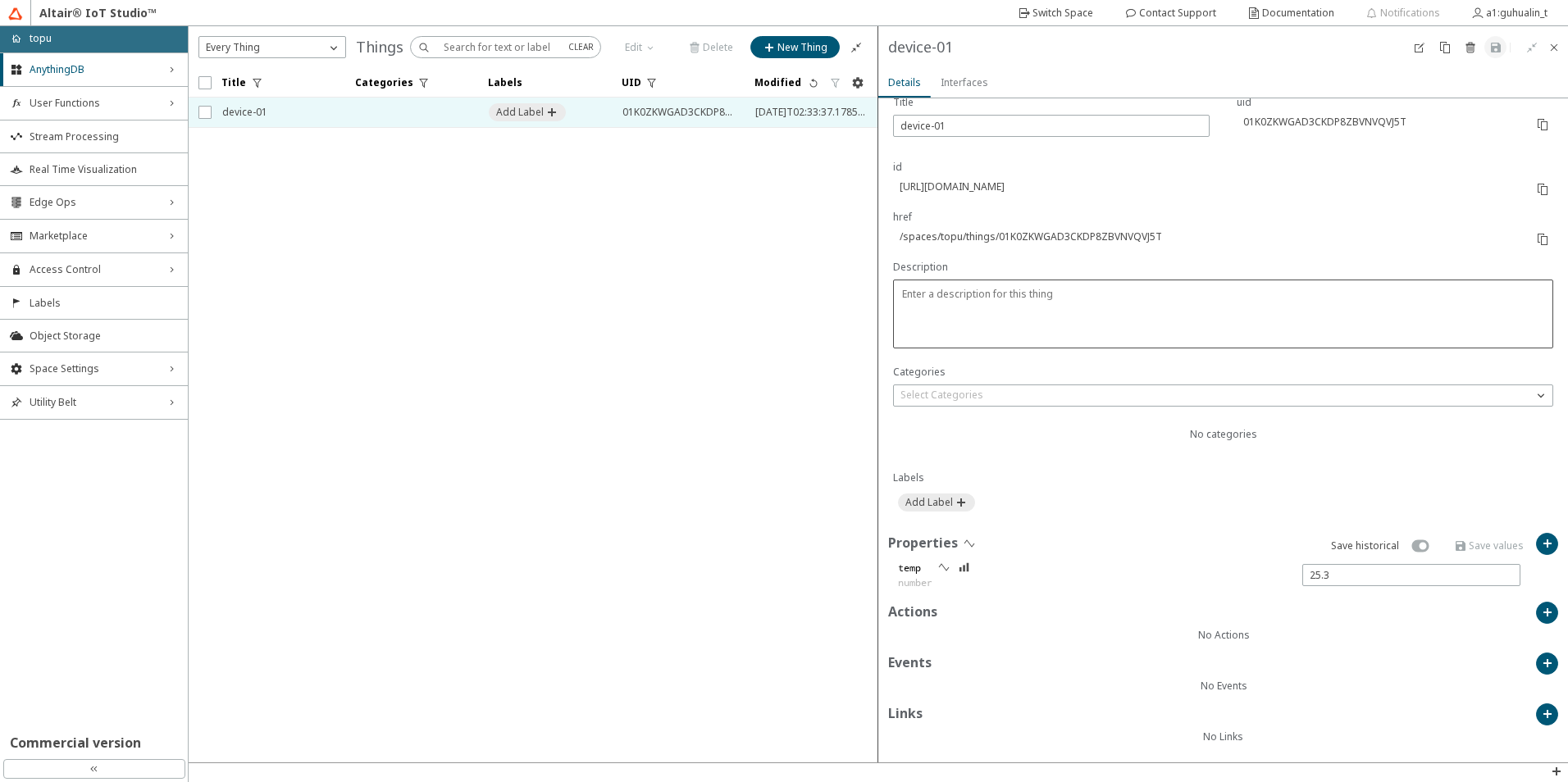
scroll to position [155, 0]
